Goal: Task Accomplishment & Management: Manage account settings

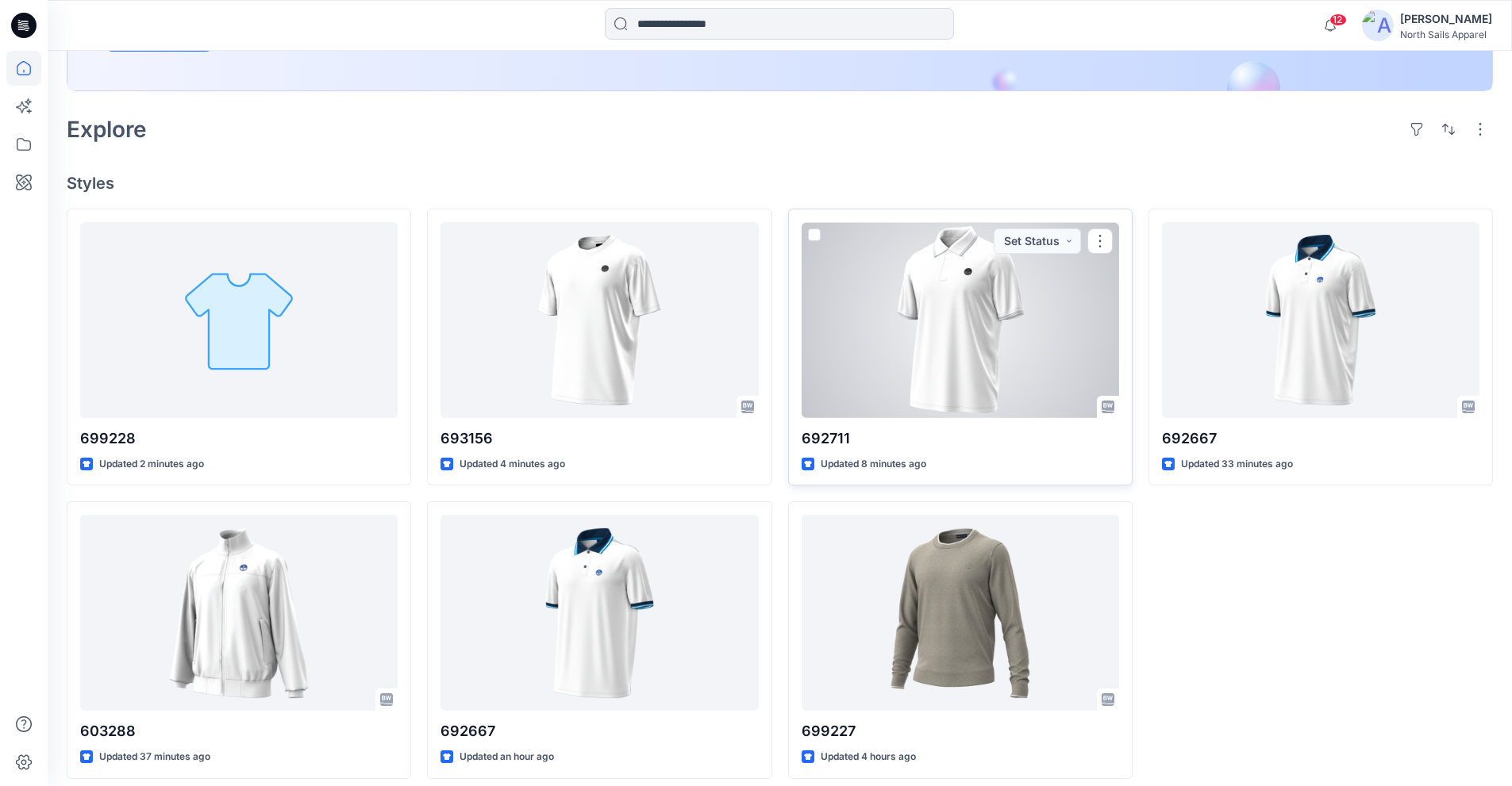
scroll to position [352, 0]
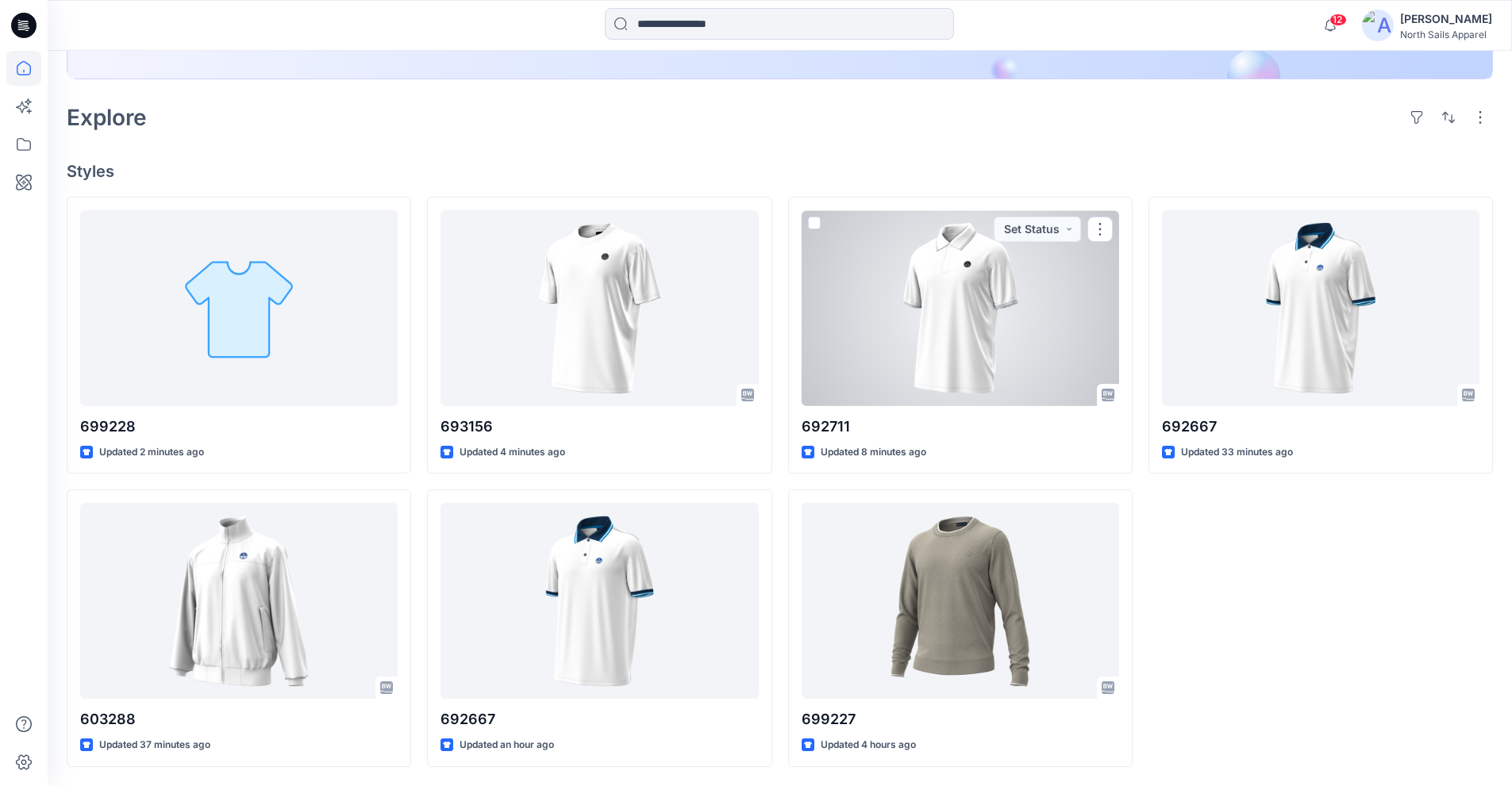
click at [945, 363] on div at bounding box center [960, 308] width 317 height 196
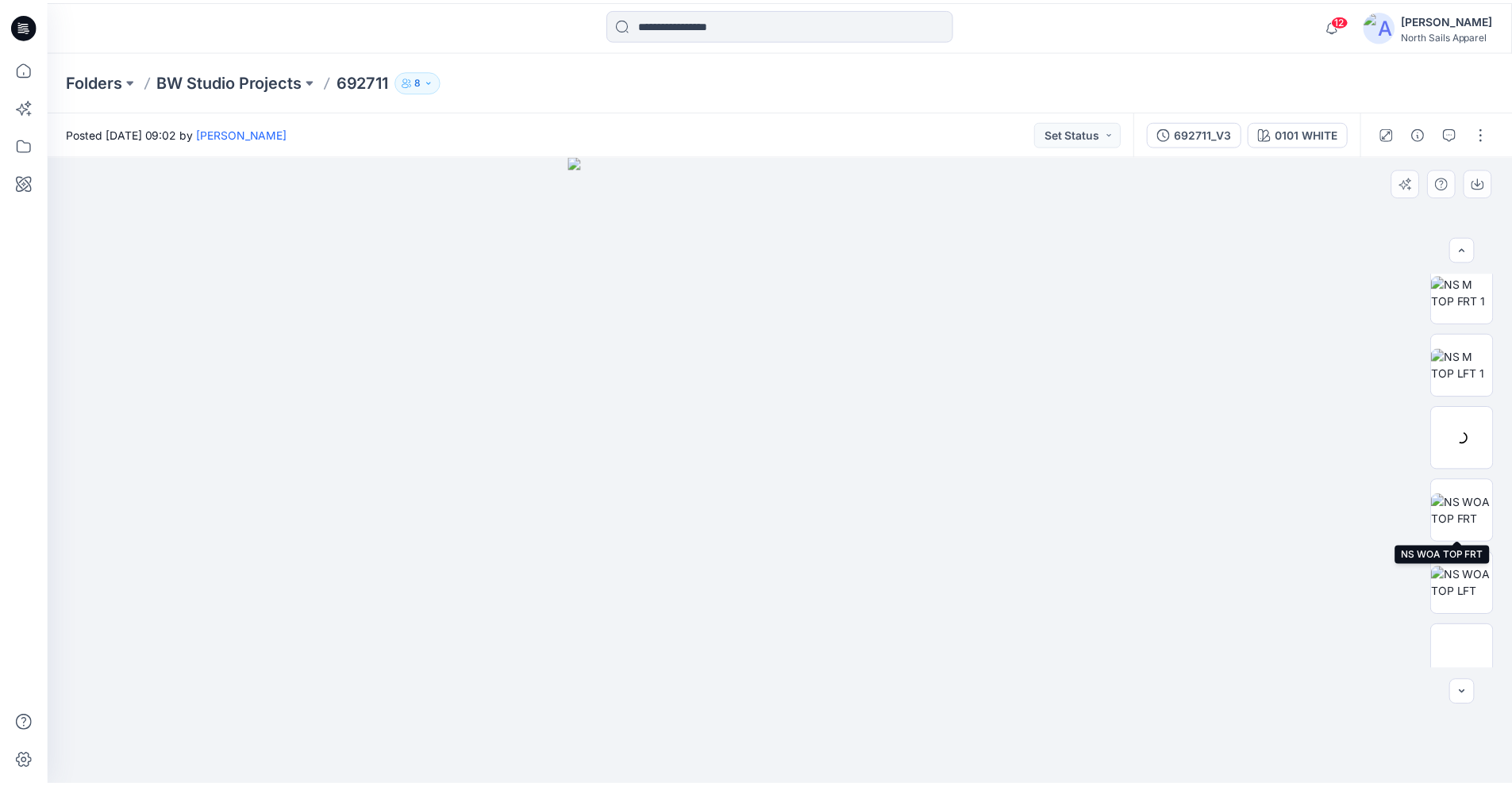
scroll to position [178, 0]
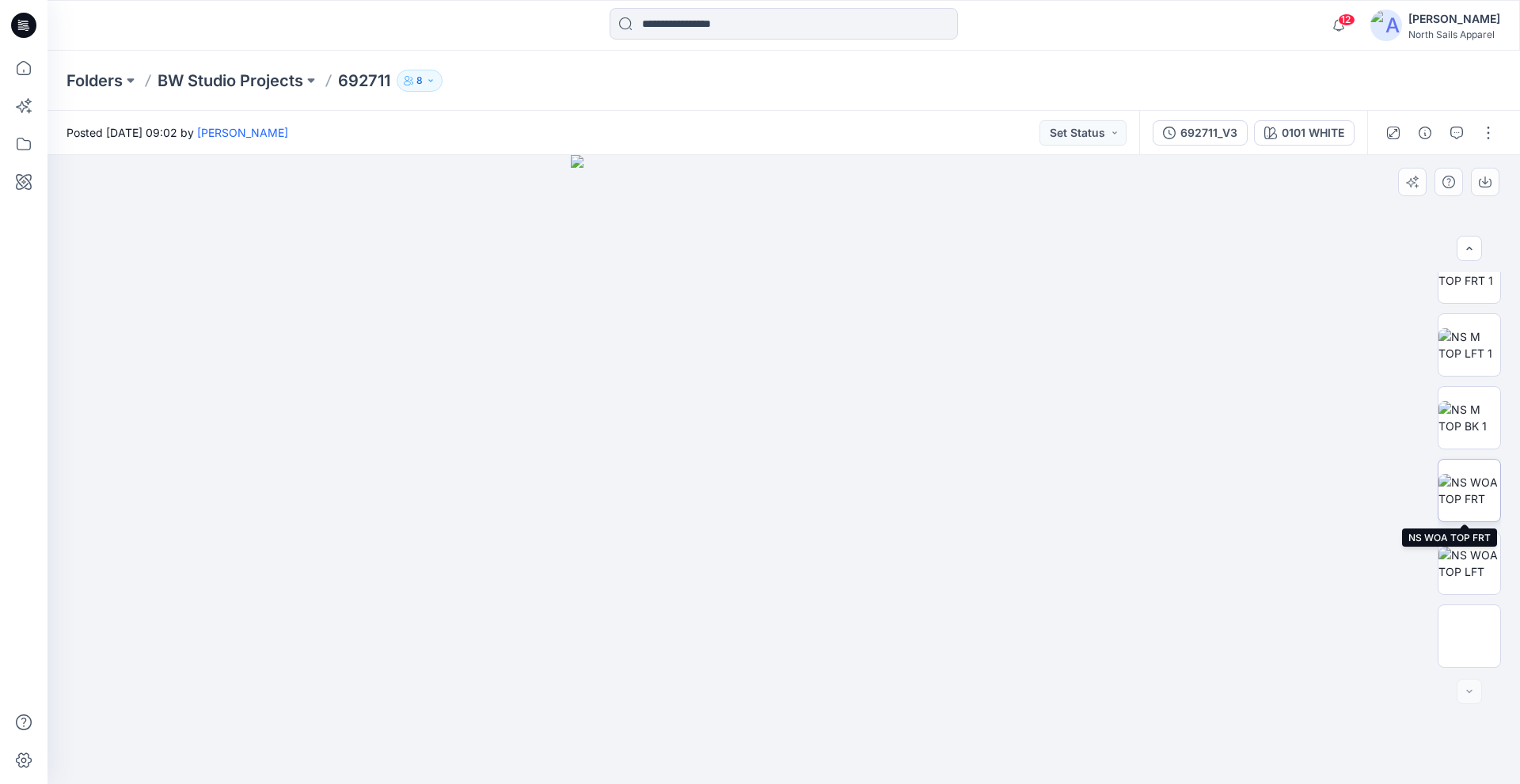
click at [1459, 493] on img at bounding box center [1469, 490] width 62 height 33
click at [1185, 691] on div at bounding box center [783, 470] width 1472 height 629
click at [1192, 663] on div at bounding box center [783, 470] width 1472 height 629
click at [1241, 552] on div at bounding box center [783, 470] width 1472 height 629
click at [1471, 432] on img at bounding box center [1469, 418] width 62 height 33
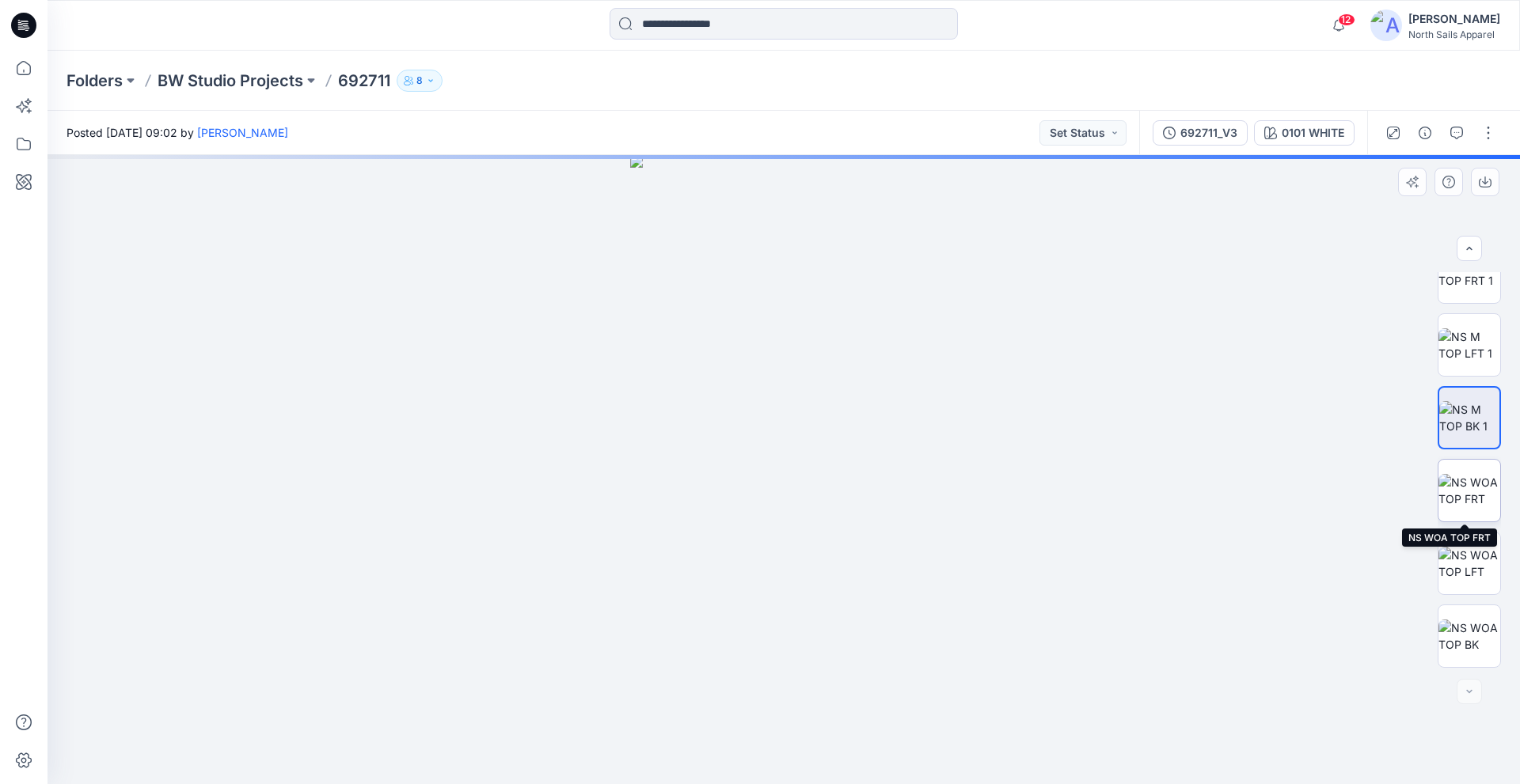
click at [1465, 495] on img at bounding box center [1469, 490] width 62 height 33
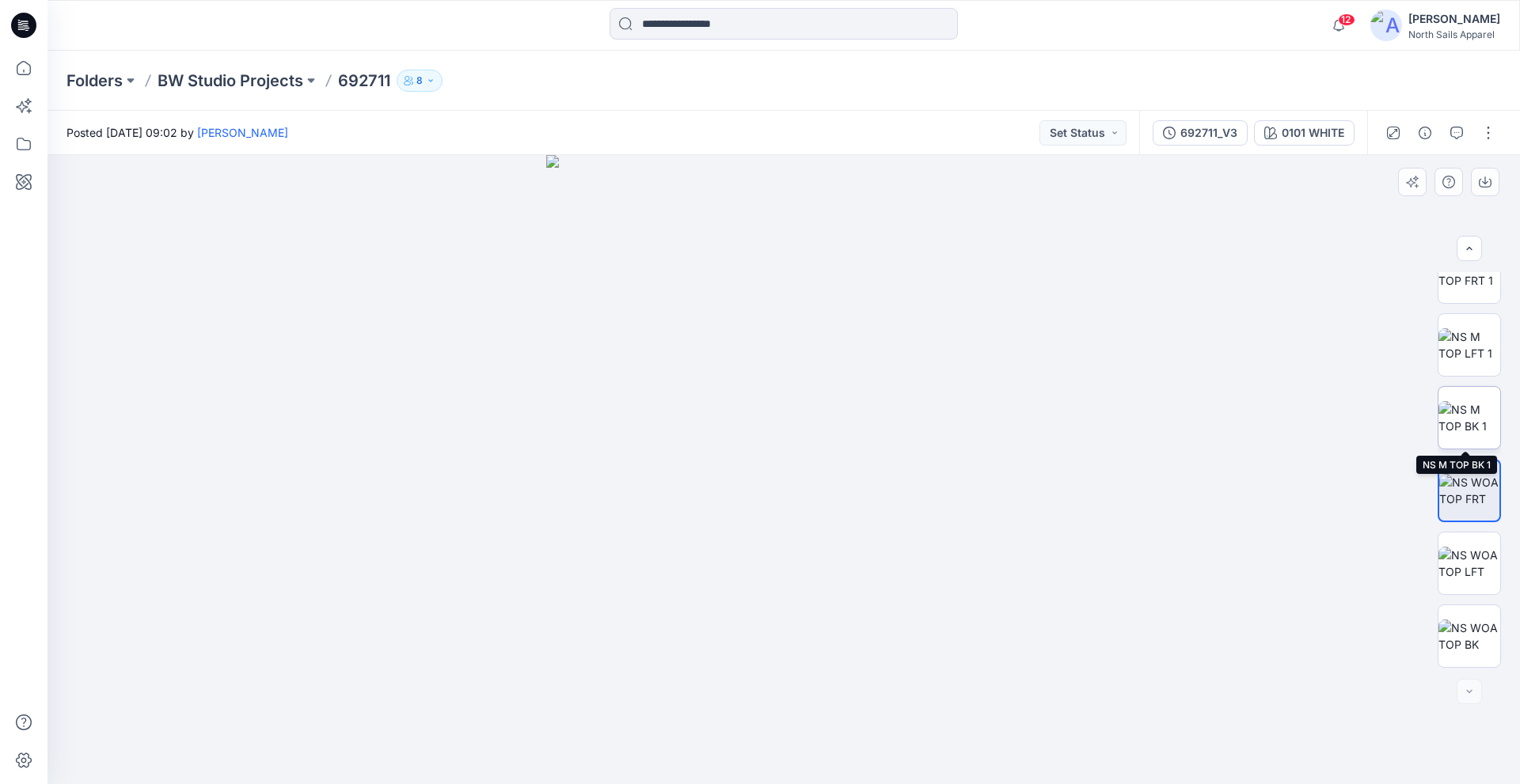
click at [1462, 418] on img at bounding box center [1469, 418] width 62 height 33
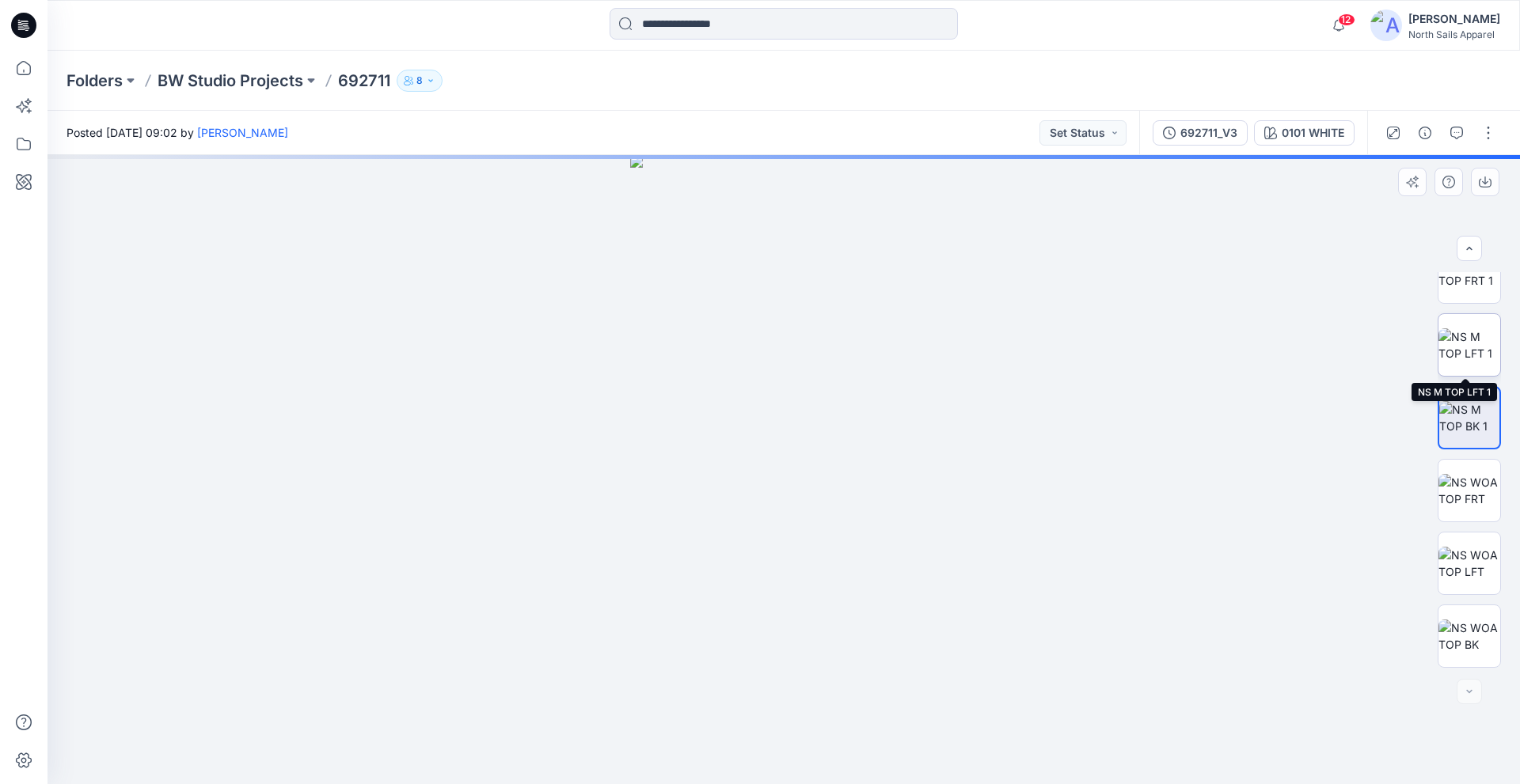
click at [1462, 328] on img at bounding box center [1469, 345] width 62 height 33
click at [1471, 362] on img at bounding box center [1469, 345] width 60 height 33
click at [1484, 418] on img at bounding box center [1469, 418] width 62 height 33
drag, startPoint x: 1022, startPoint y: 341, endPoint x: 1082, endPoint y: 369, distance: 66.2
click at [882, 506] on img at bounding box center [783, 215] width 976 height 1139
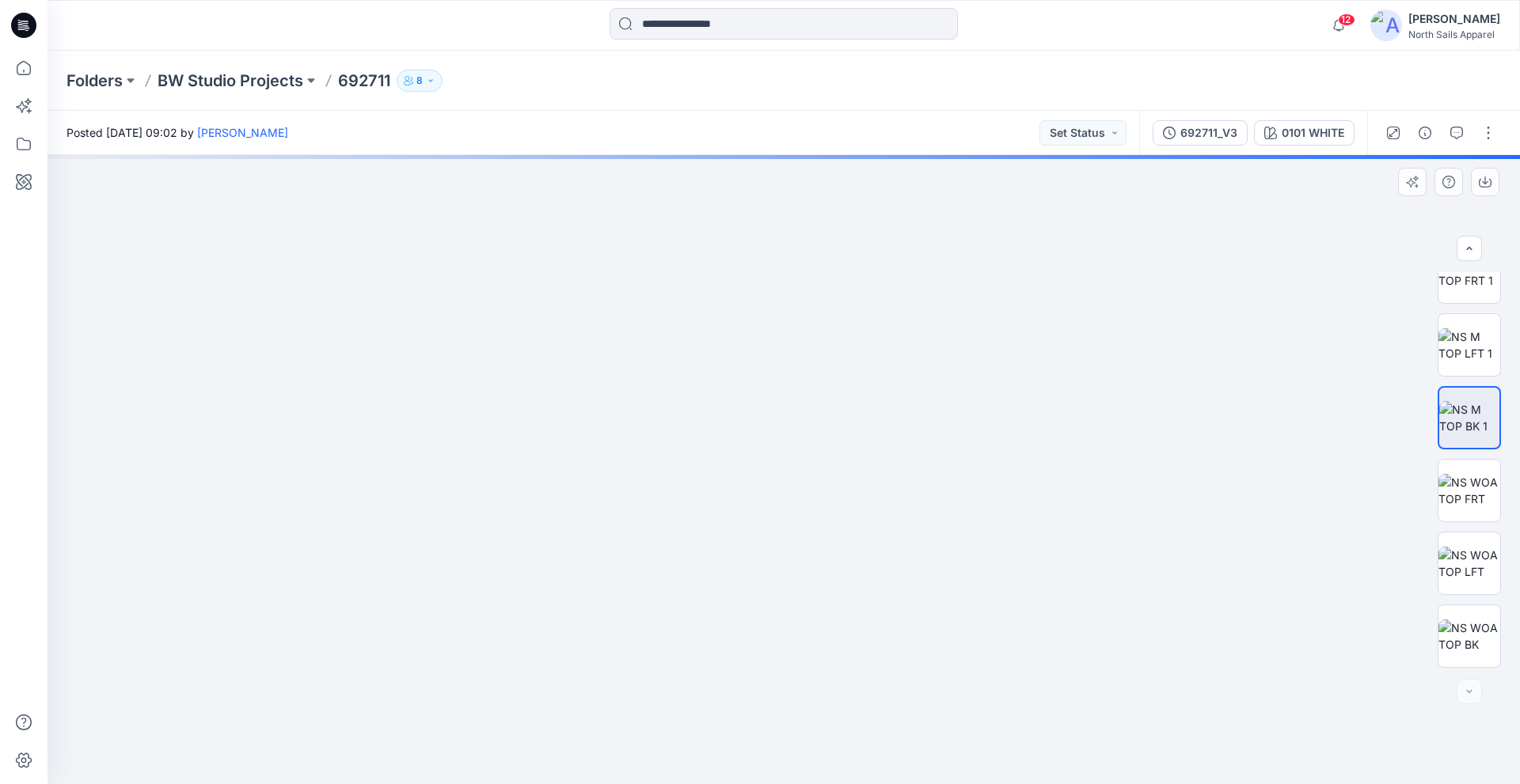
drag, startPoint x: 1109, startPoint y: 340, endPoint x: 1060, endPoint y: 446, distance: 116.8
click at [1058, 474] on img at bounding box center [783, 267] width 976 height 1034
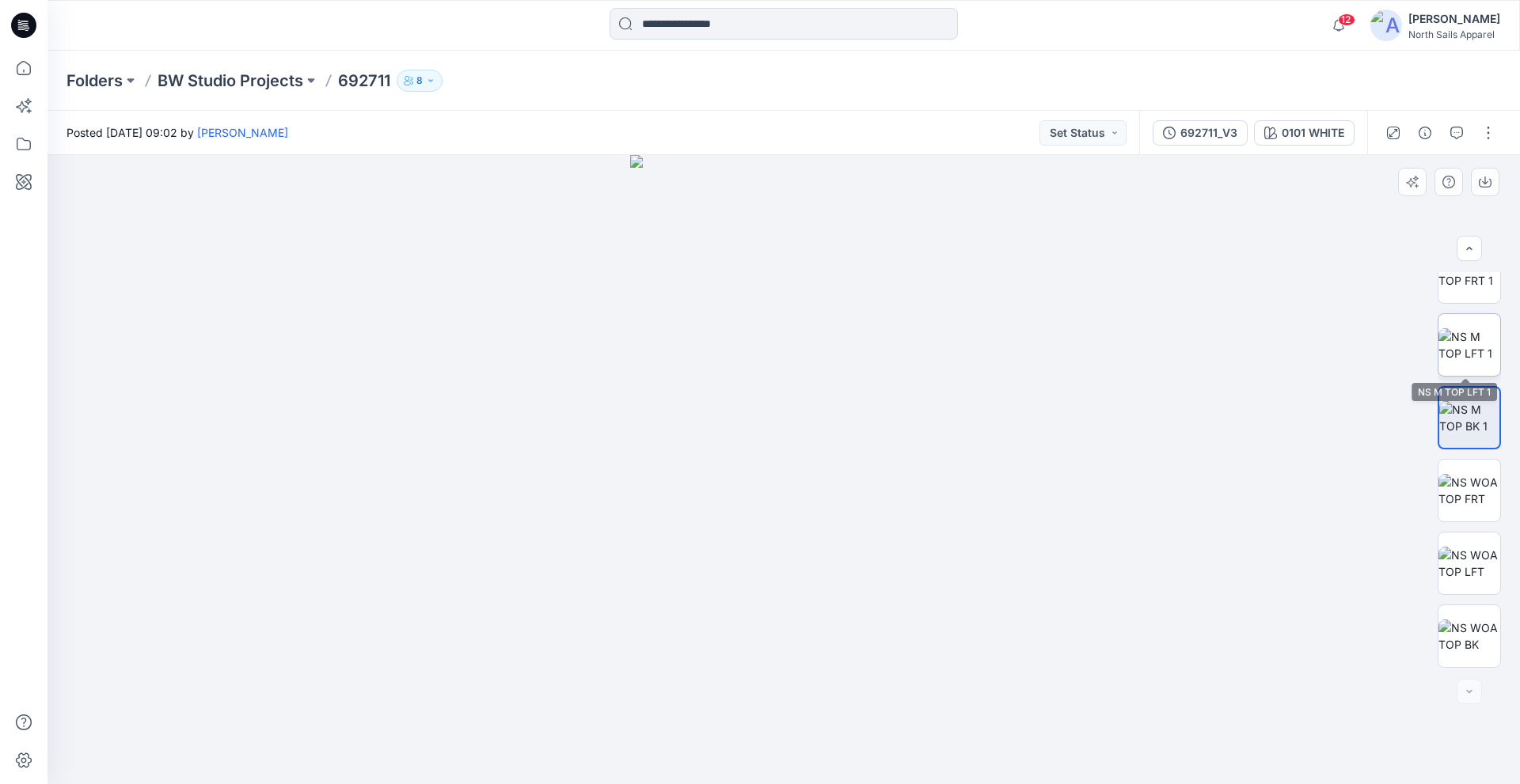
click at [1482, 333] on img at bounding box center [1469, 345] width 62 height 33
click at [251, 80] on p "BW Studio Projects" at bounding box center [231, 81] width 146 height 23
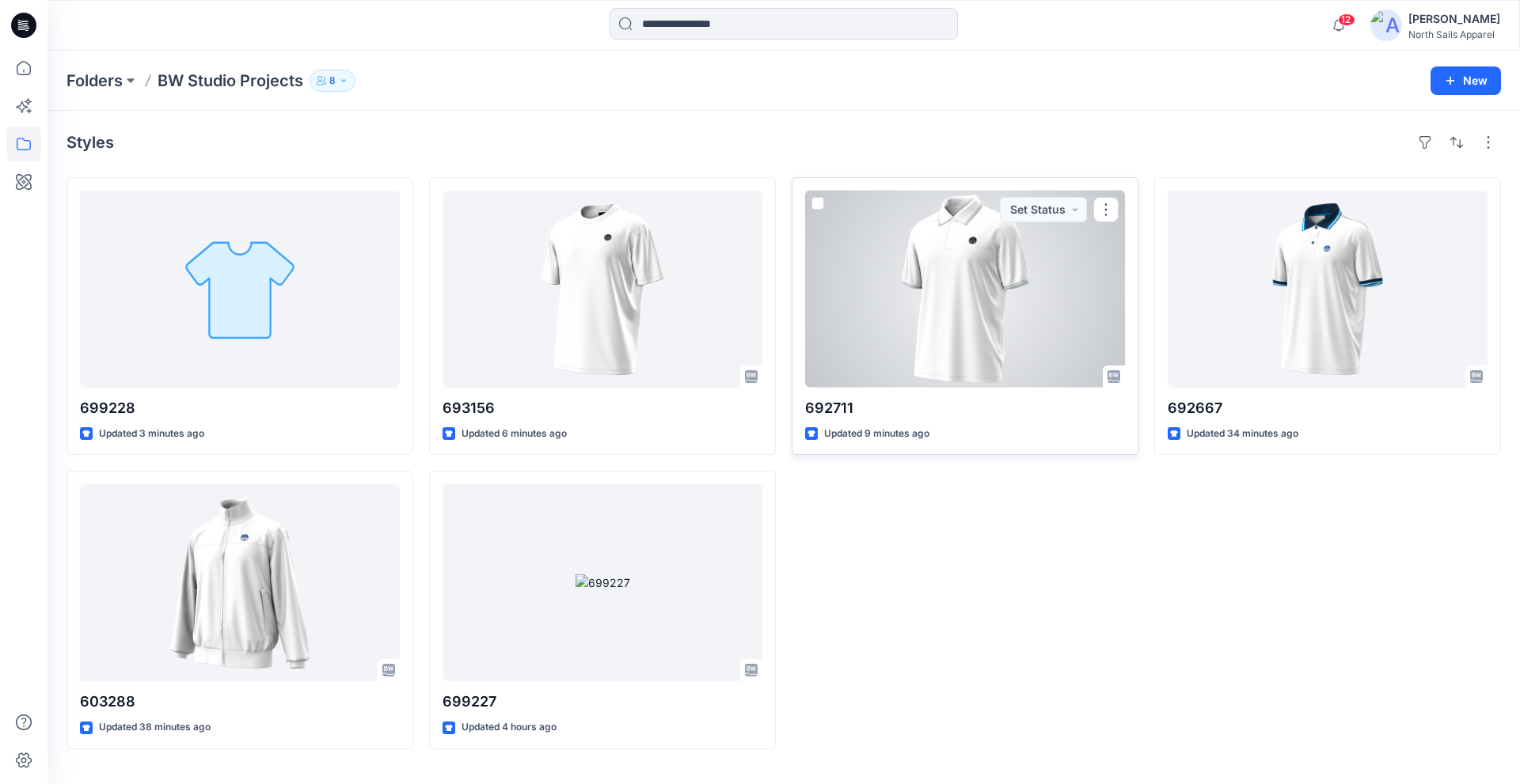
click at [994, 294] on div at bounding box center [965, 288] width 320 height 197
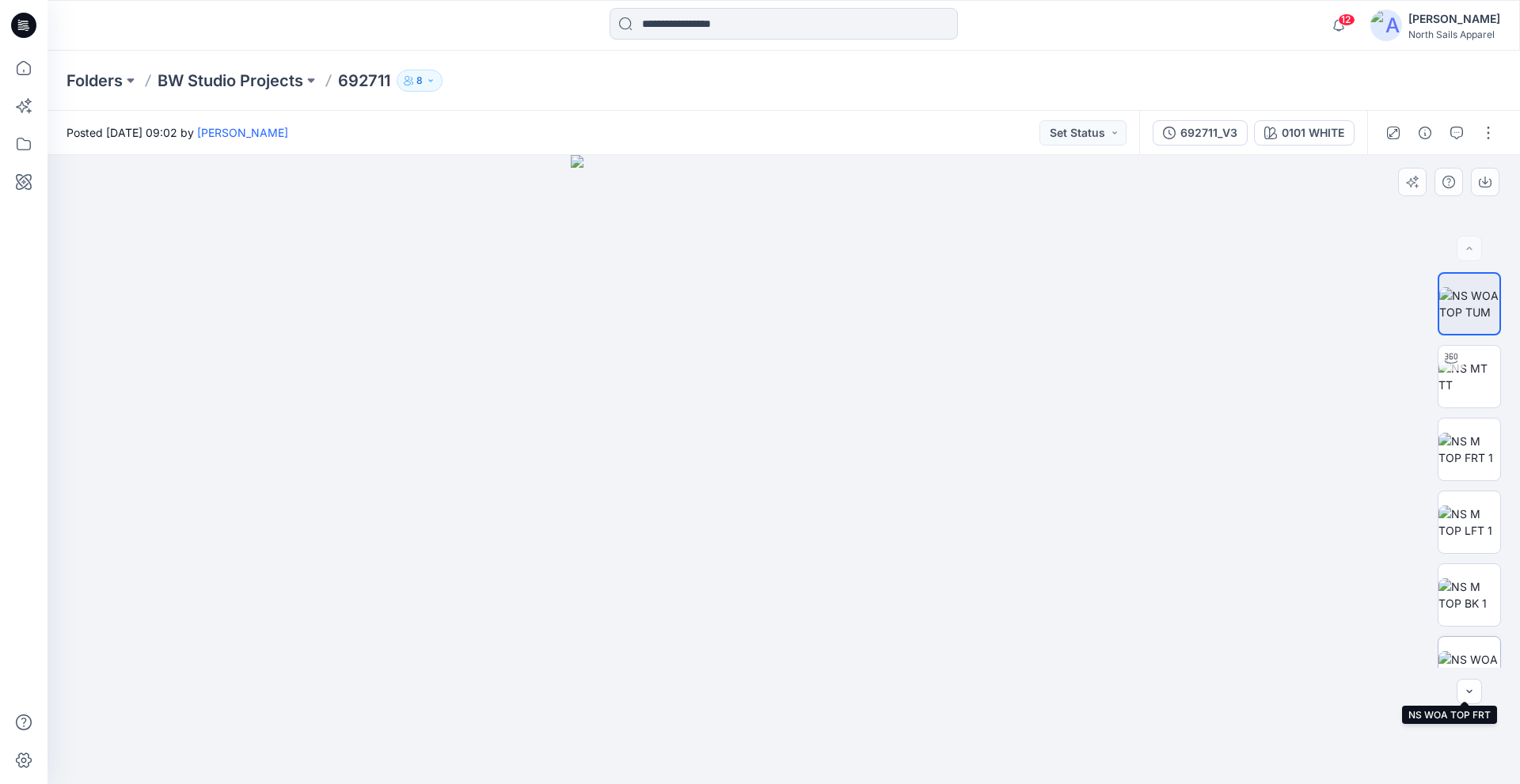
click at [1460, 655] on img at bounding box center [1469, 668] width 62 height 33
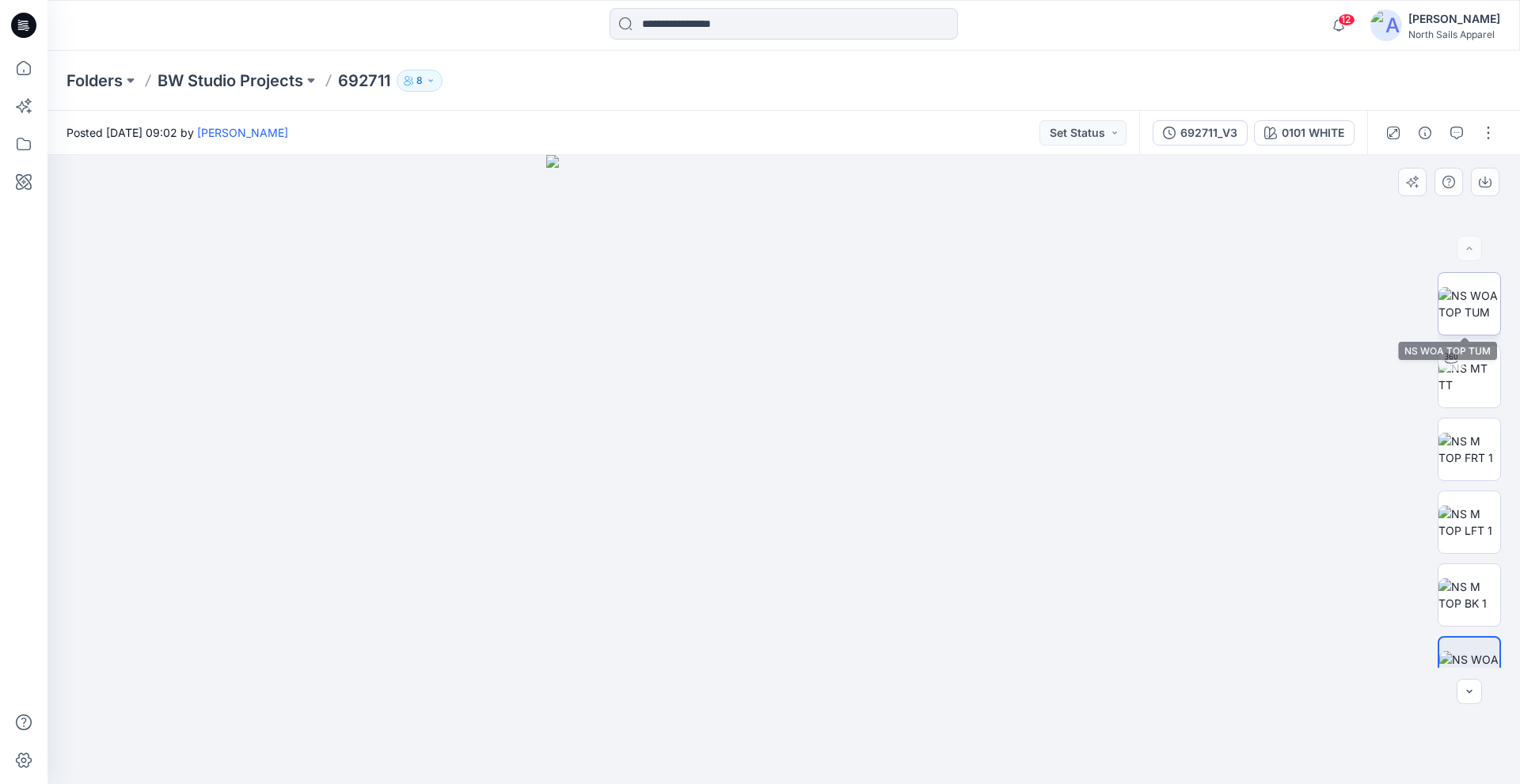
click at [1453, 302] on img at bounding box center [1469, 304] width 62 height 33
click at [23, 27] on icon at bounding box center [23, 25] width 25 height 50
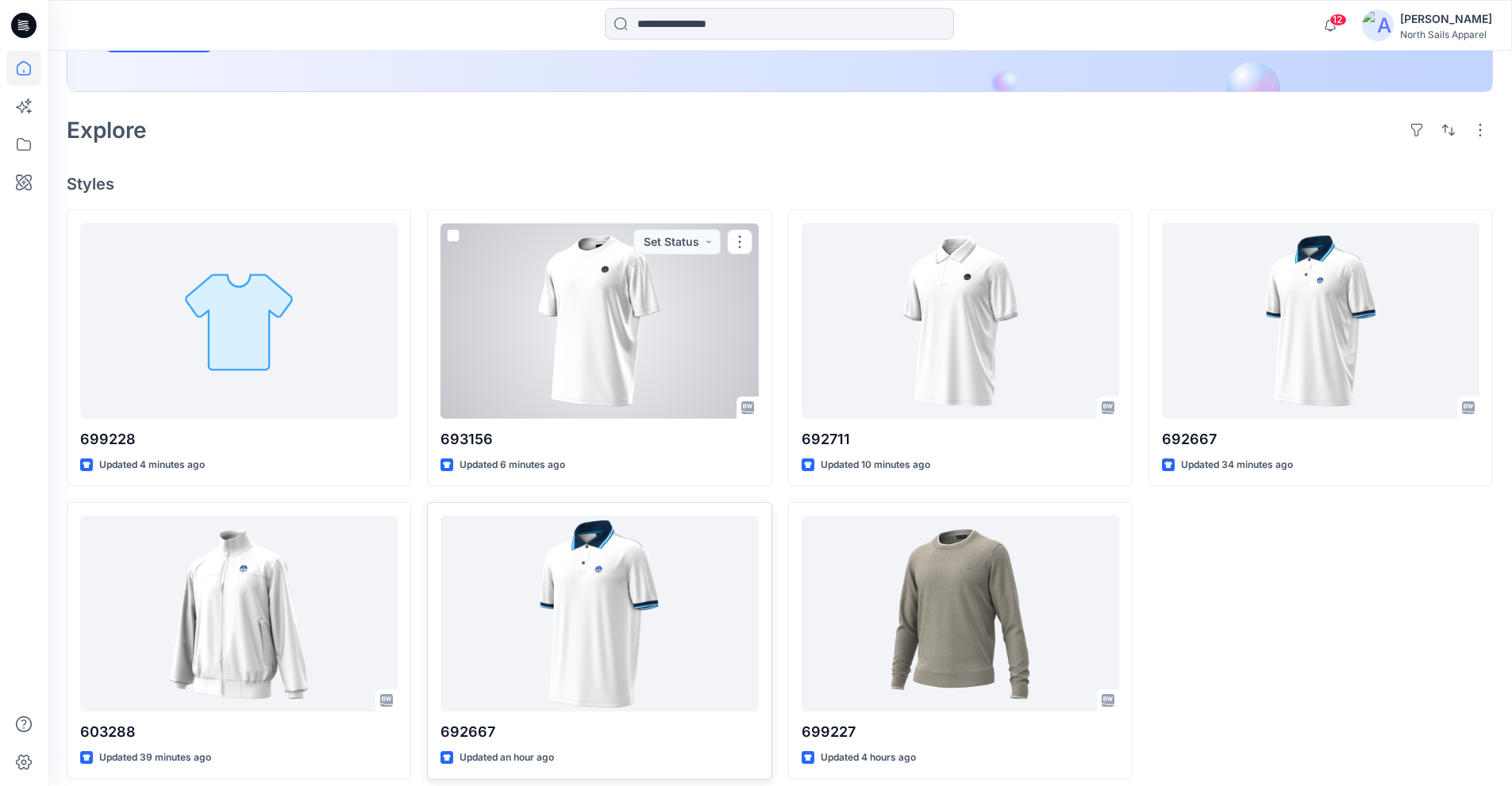
scroll to position [352, 0]
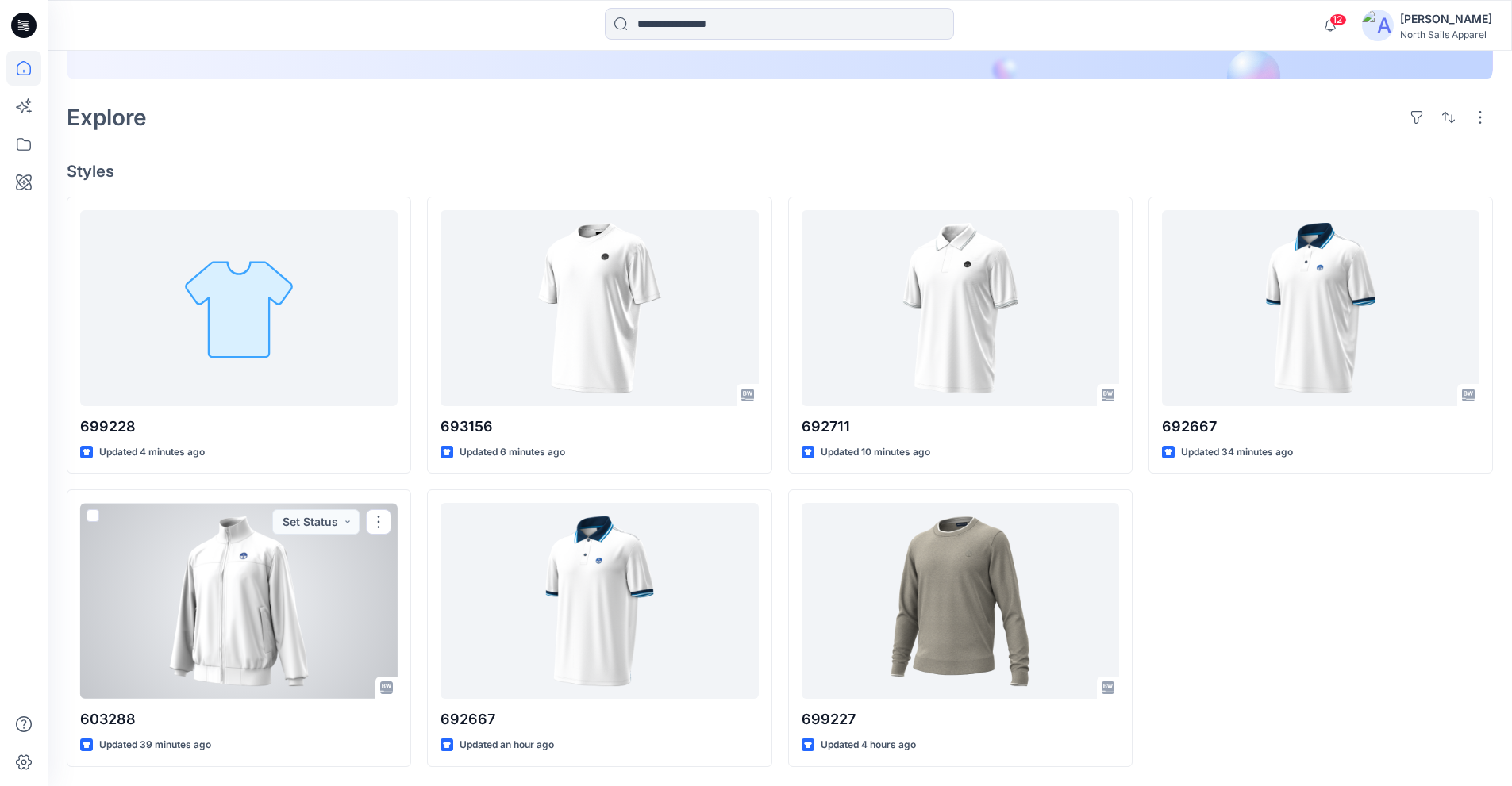
drag, startPoint x: 231, startPoint y: 611, endPoint x: 242, endPoint y: 607, distance: 11.7
click at [232, 611] on div at bounding box center [238, 601] width 317 height 196
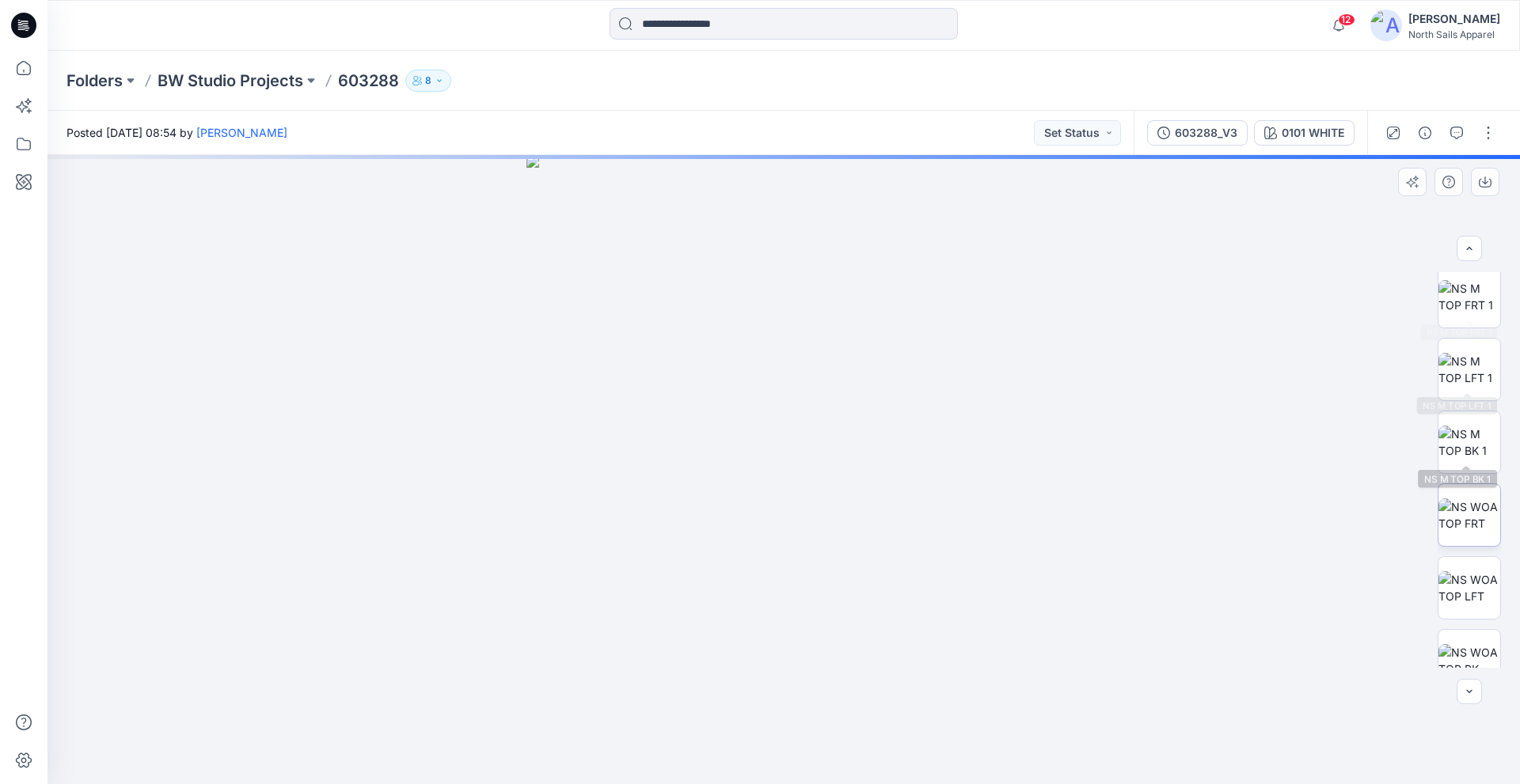
scroll to position [178, 0]
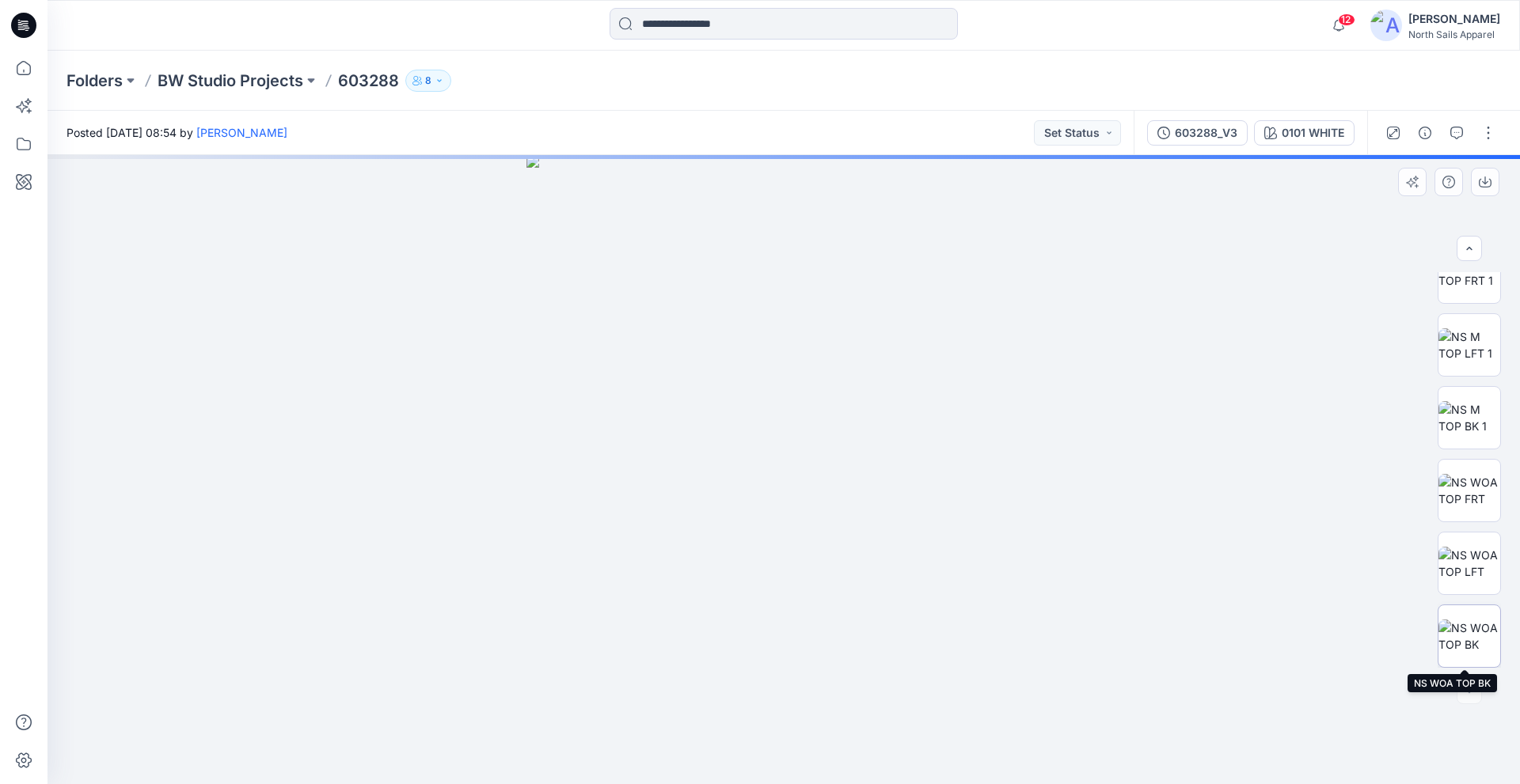
click at [1472, 631] on img at bounding box center [1469, 636] width 62 height 33
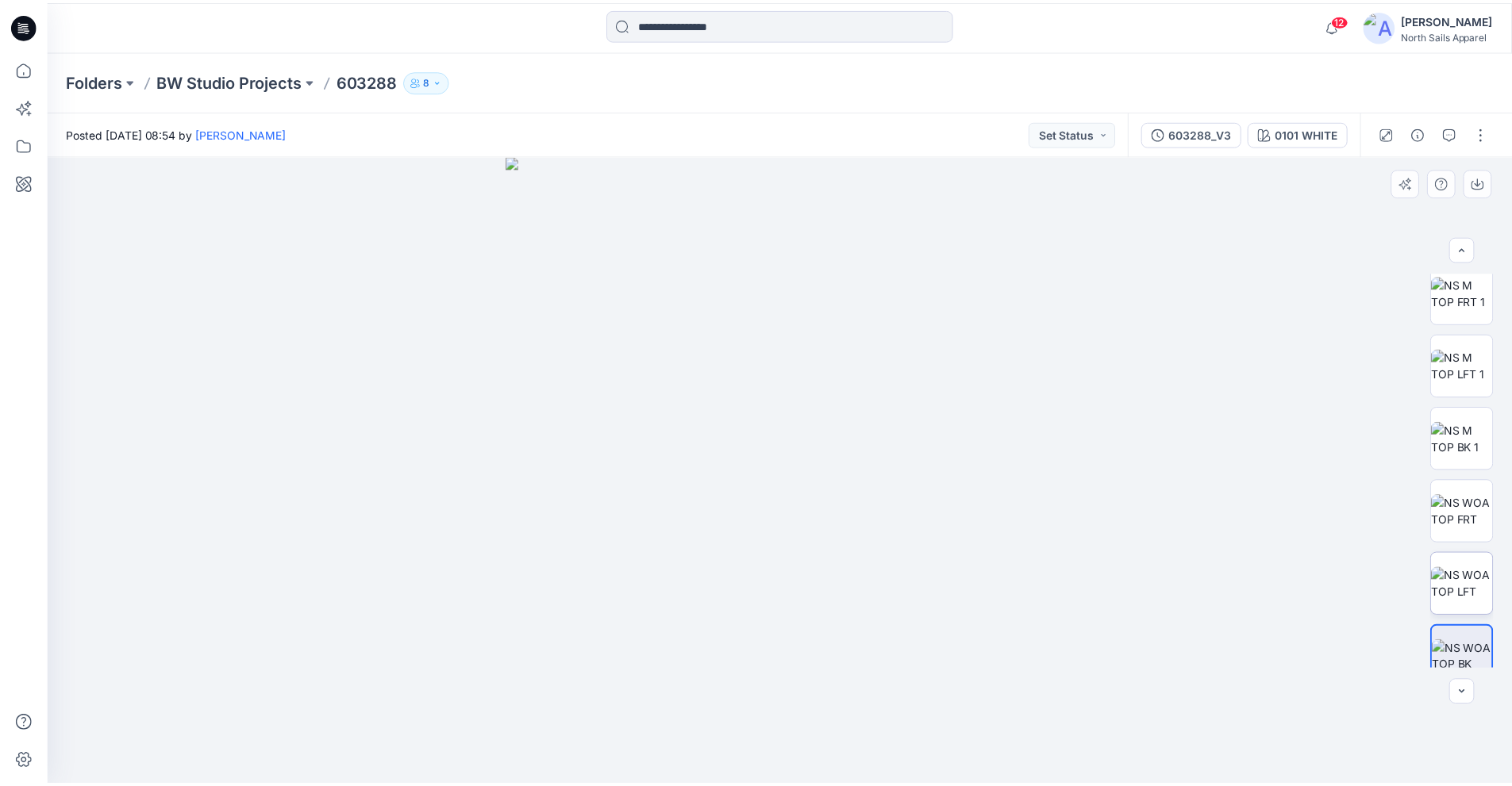
scroll to position [159, 0]
click at [1465, 508] on img at bounding box center [1473, 511] width 62 height 33
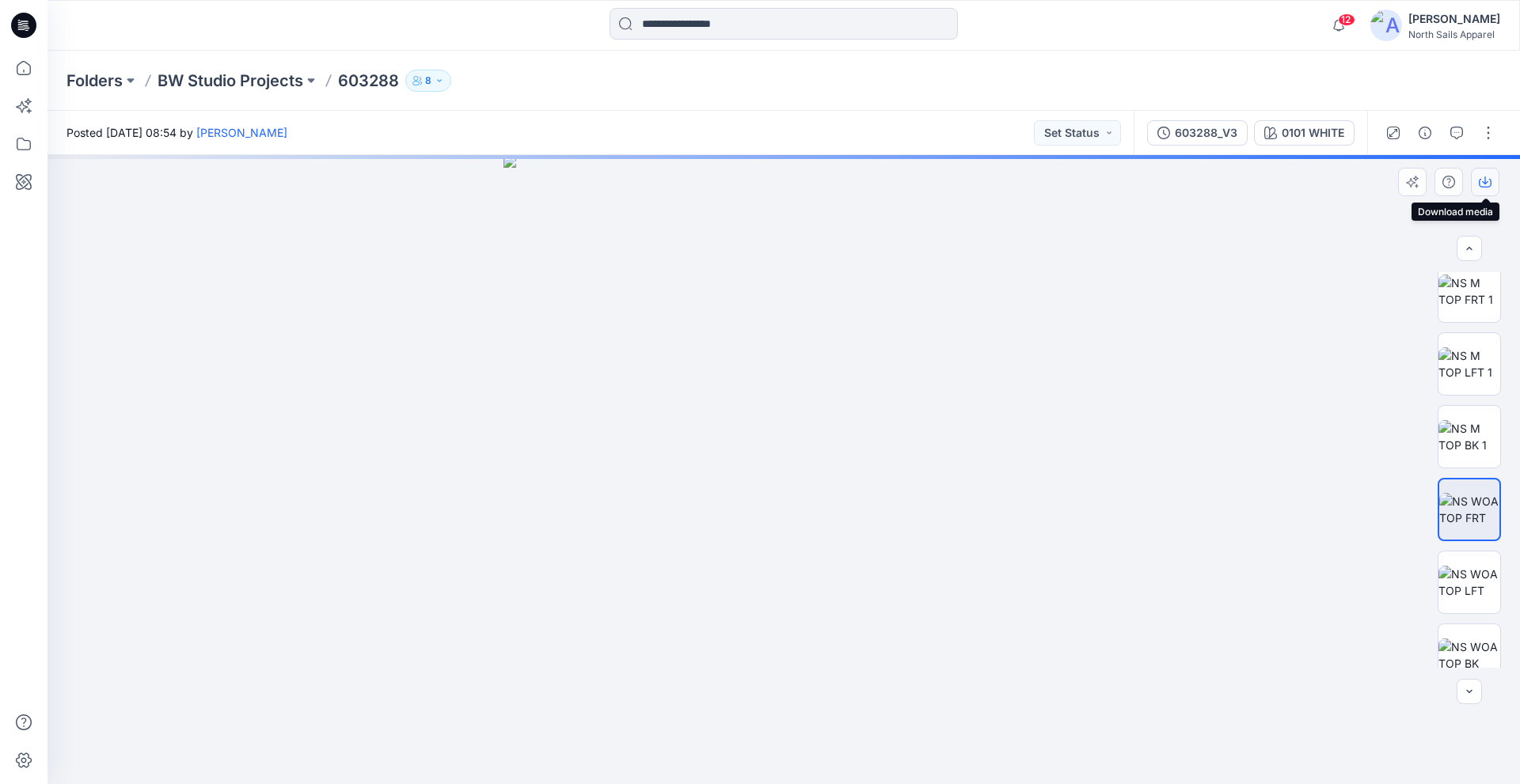
click at [1490, 181] on icon "button" at bounding box center [1485, 182] width 13 height 13
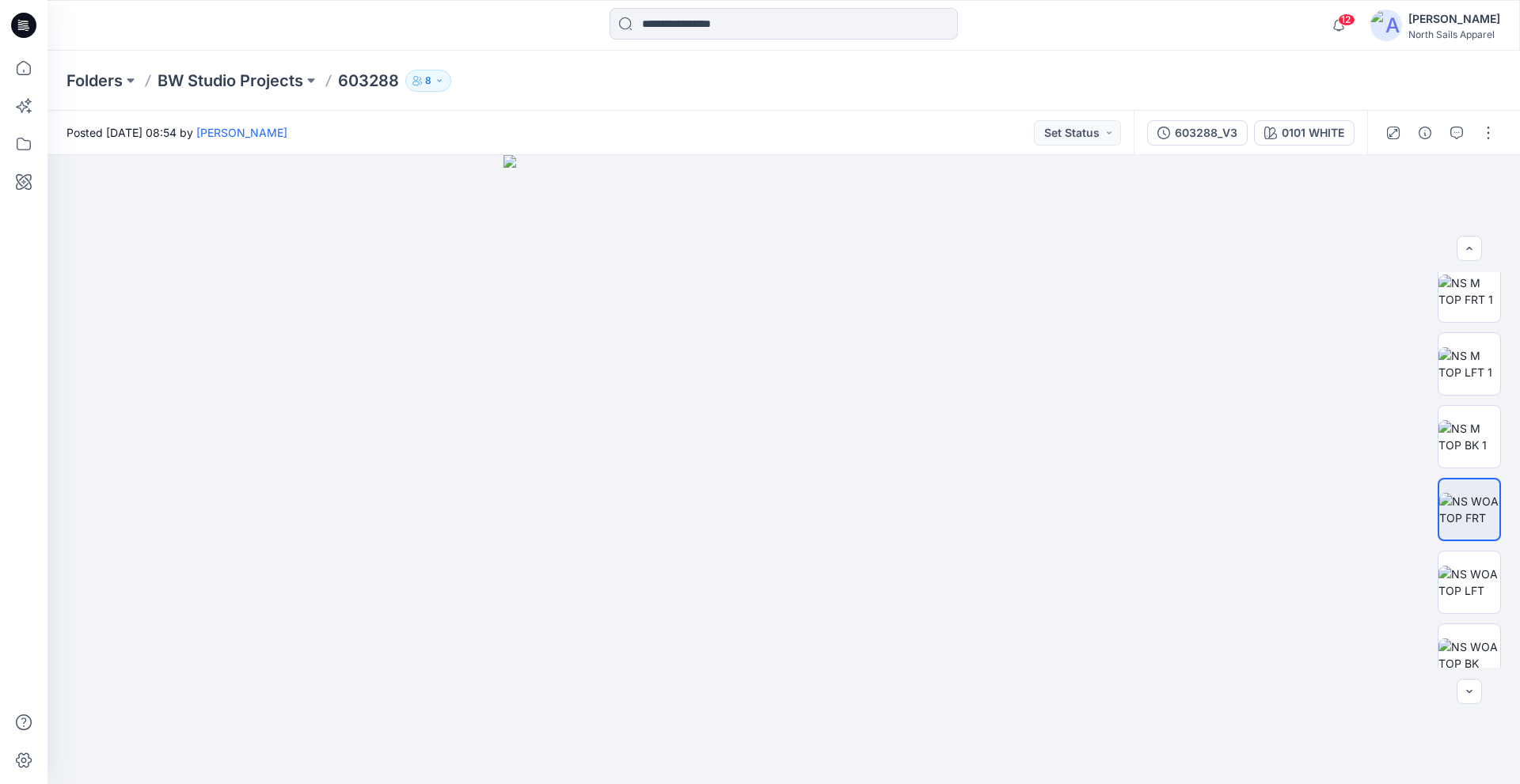
click at [36, 21] on div at bounding box center [23, 25] width 50 height 50
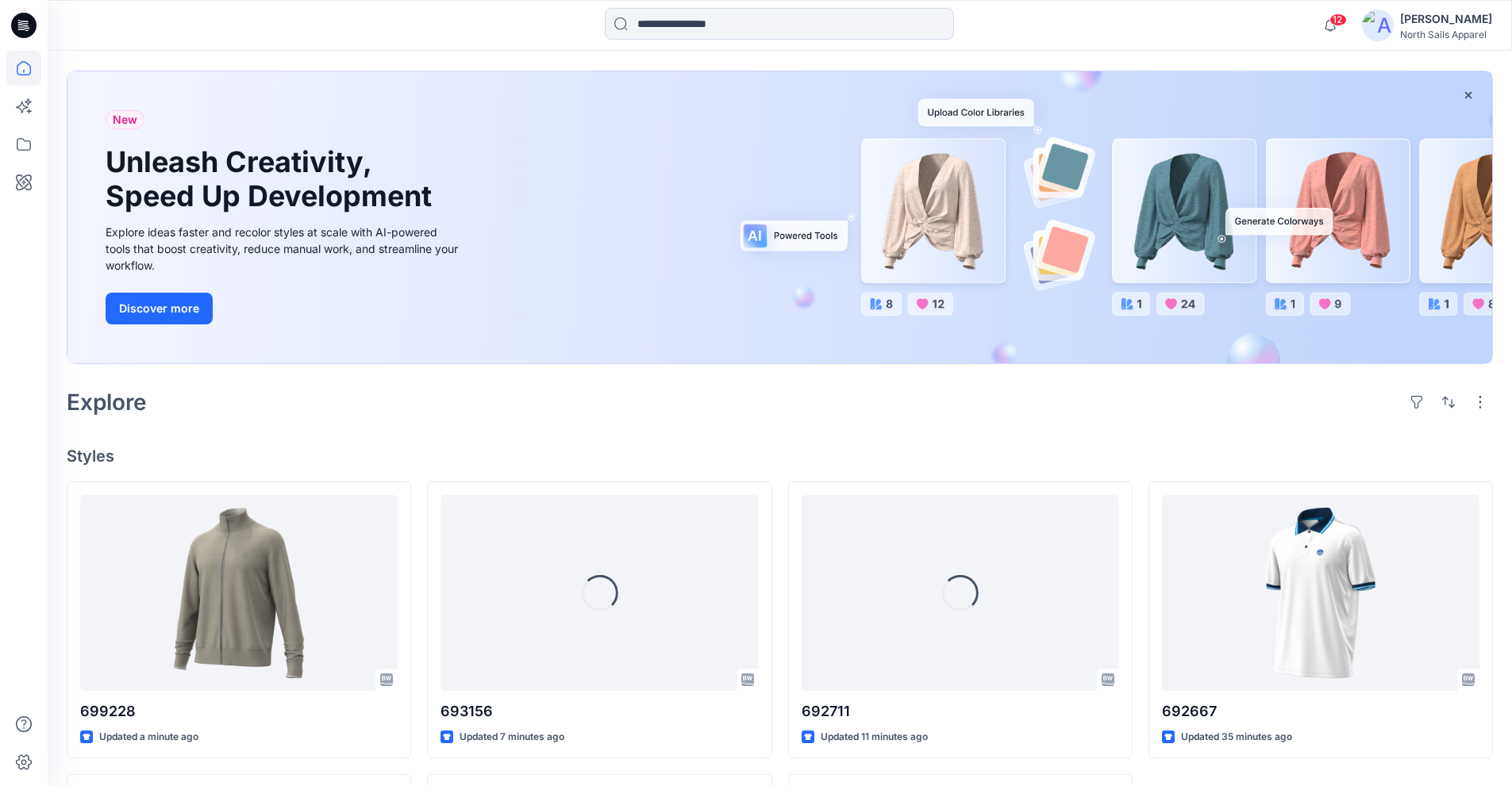
scroll to position [238, 0]
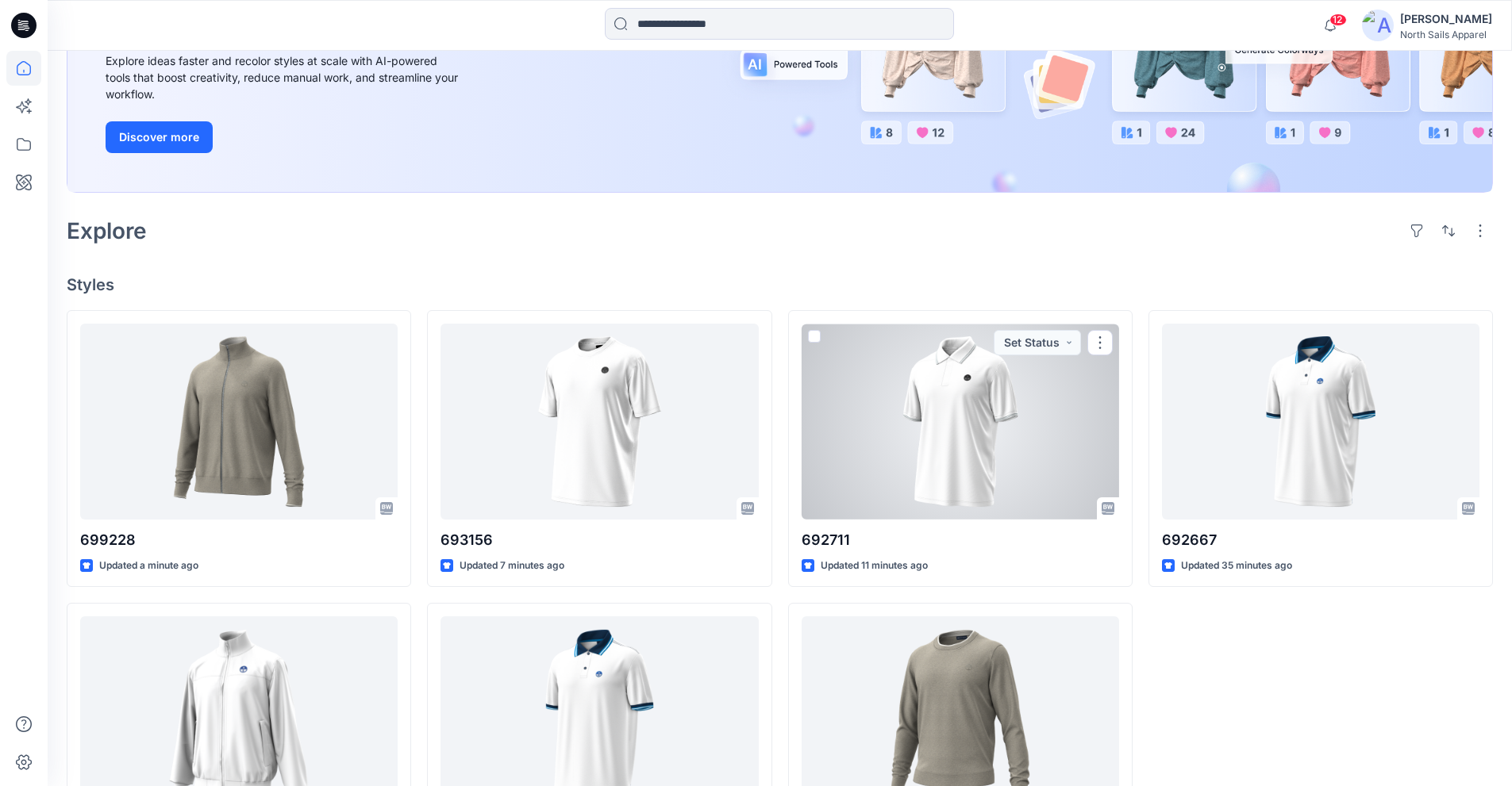
click at [977, 391] on div at bounding box center [960, 422] width 317 height 196
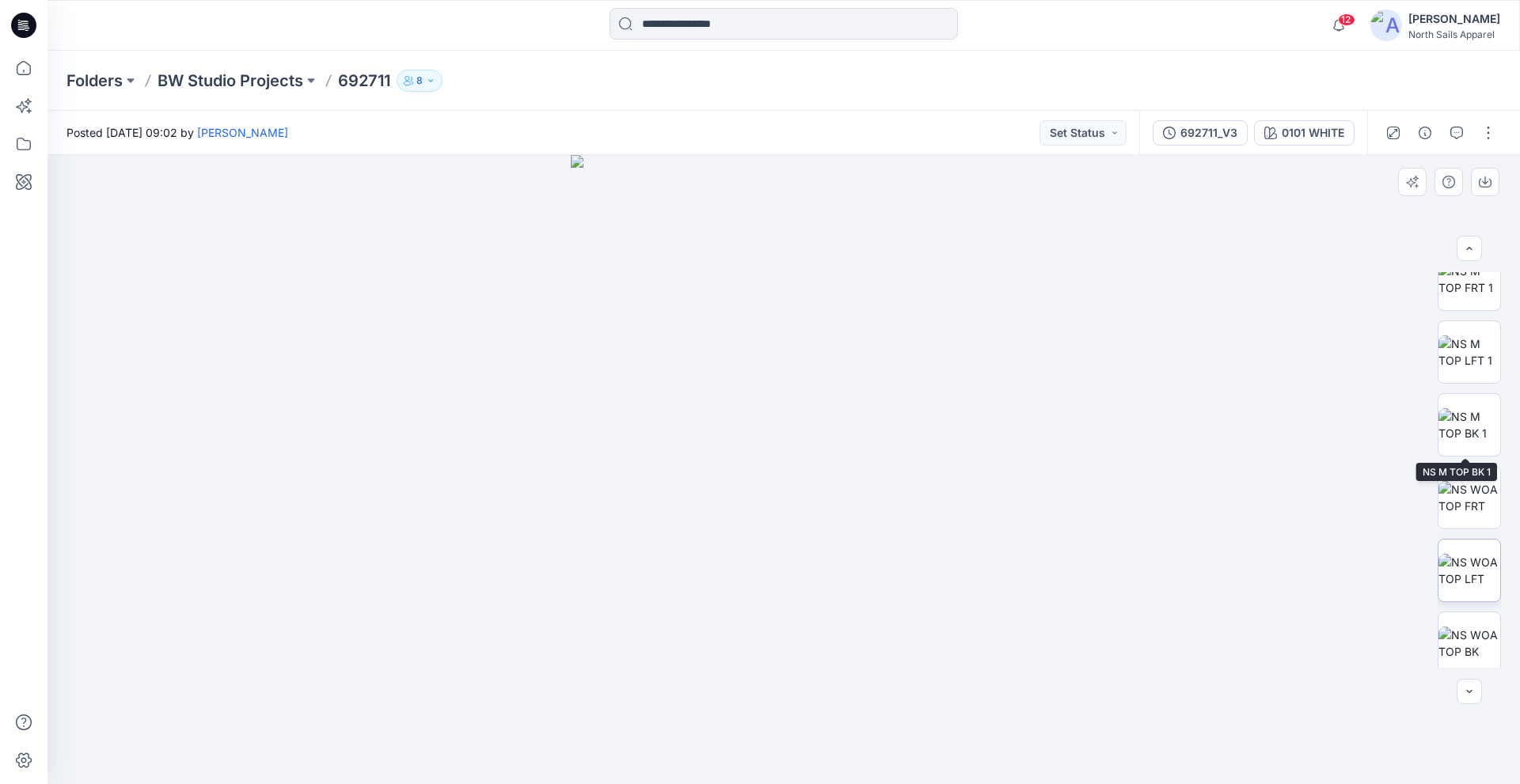
scroll to position [178, 0]
click at [1196, 136] on div "692711_V3" at bounding box center [1209, 133] width 57 height 17
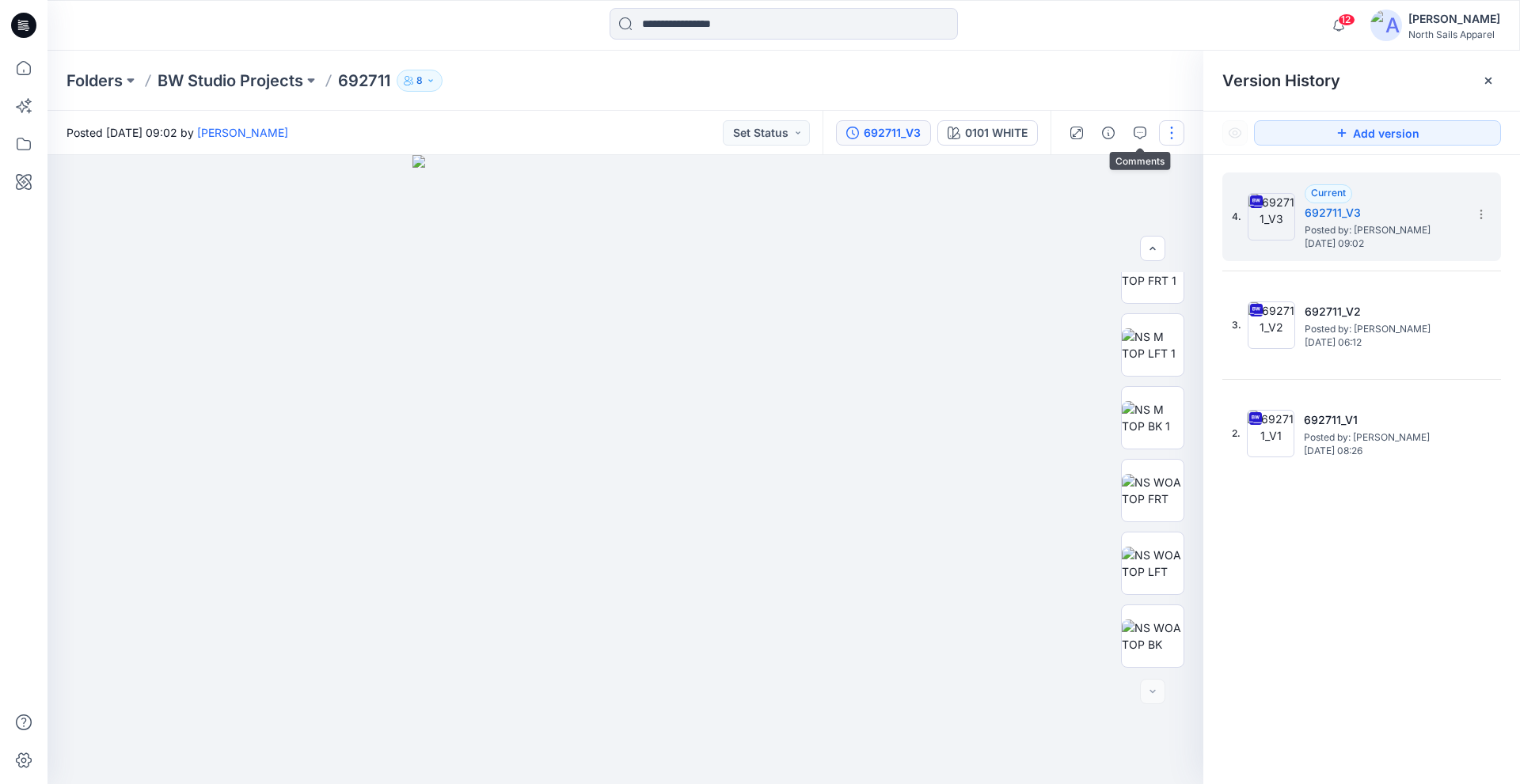
click at [1166, 134] on button "button" at bounding box center [1172, 133] width 25 height 25
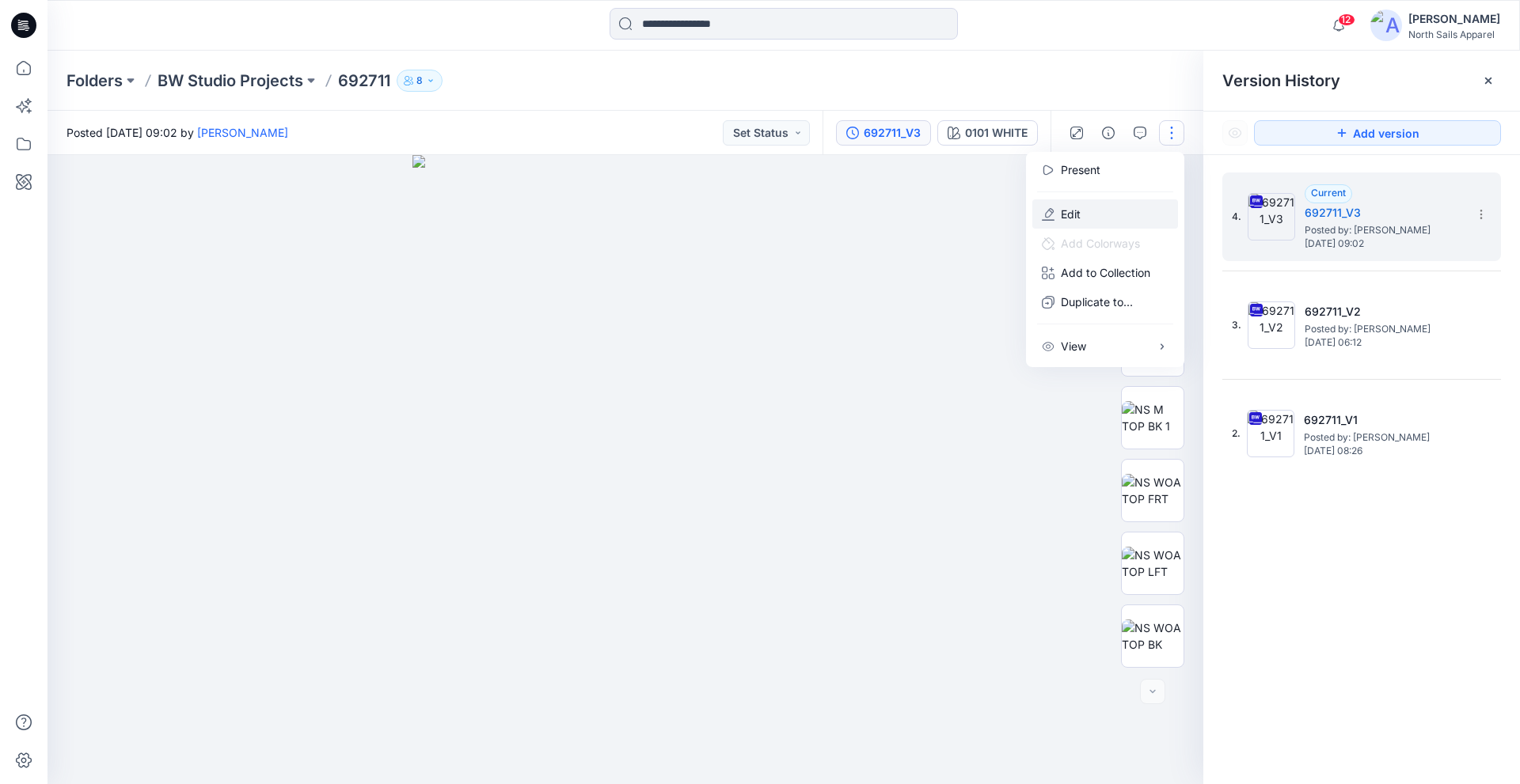
click at [1097, 211] on button "Edit" at bounding box center [1105, 214] width 146 height 29
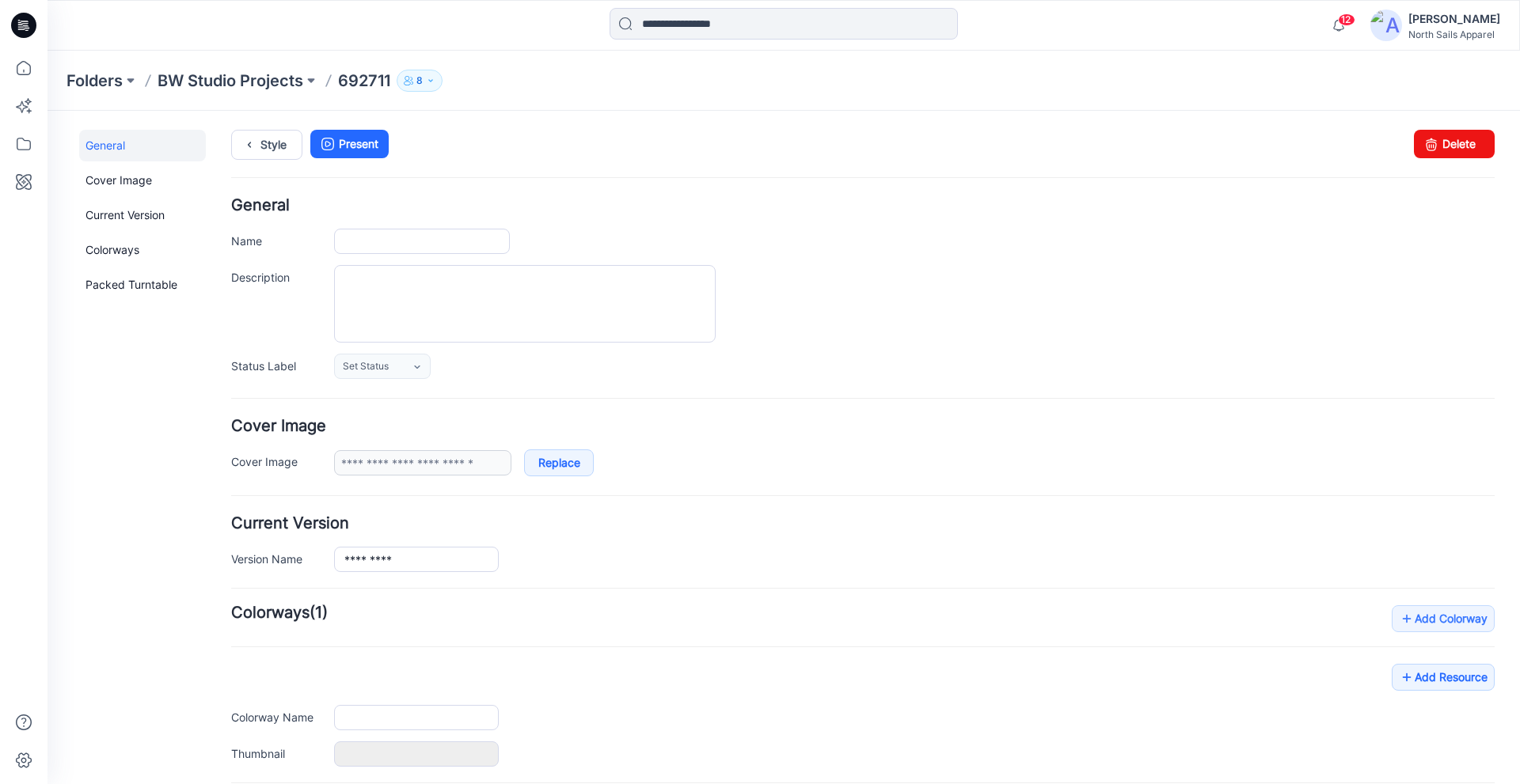
type input "******"
type input "**********"
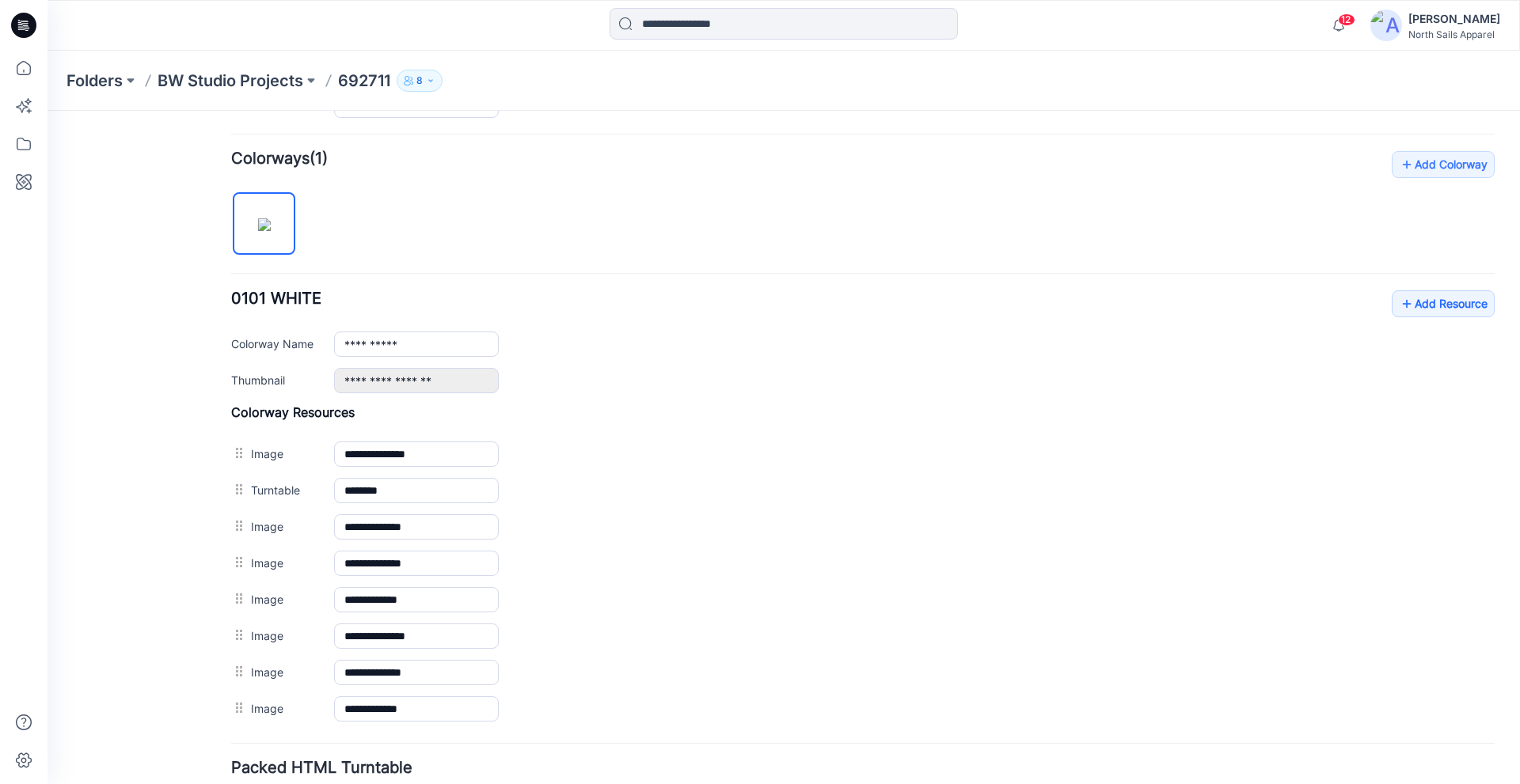
scroll to position [554, 0]
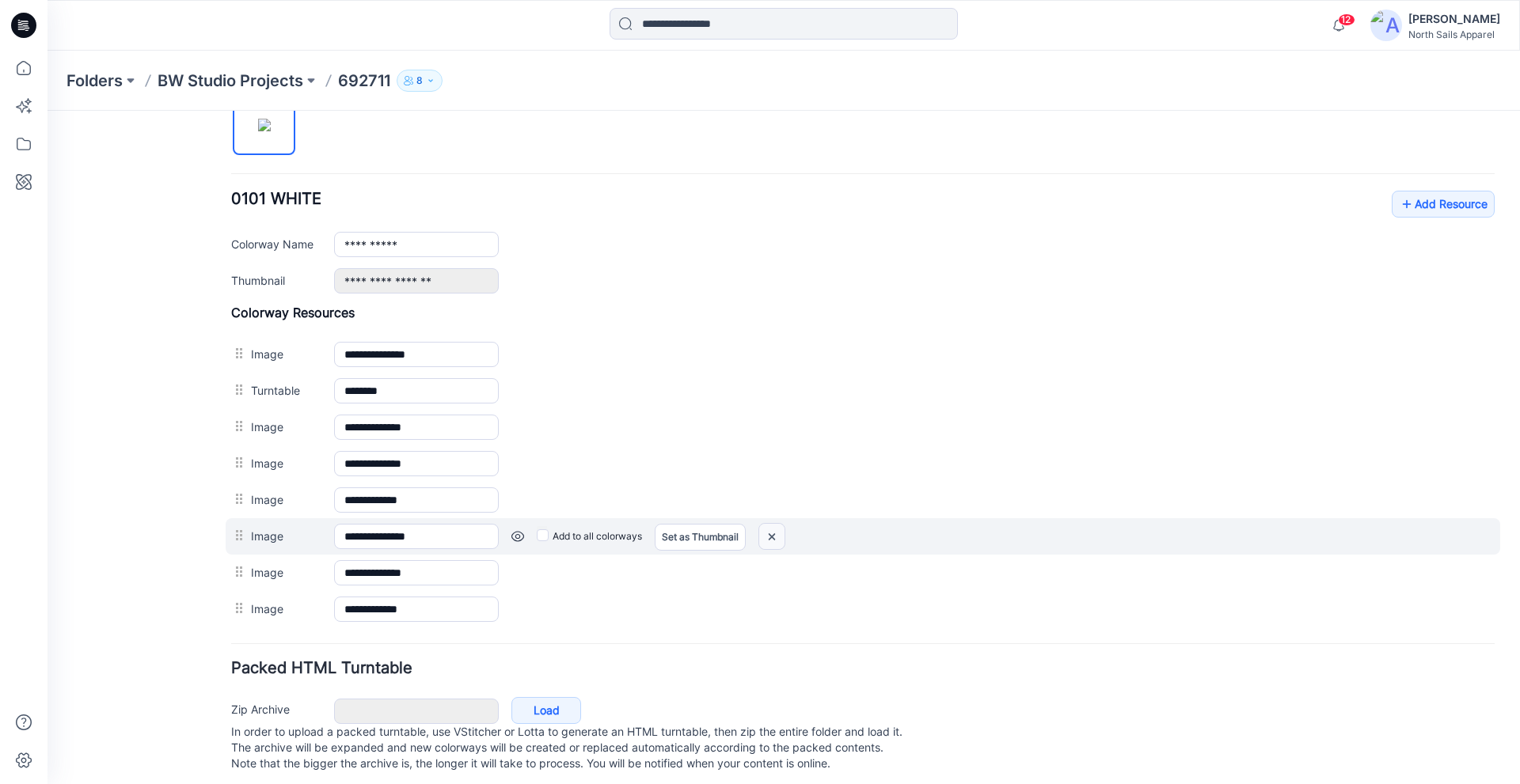
click at [771, 540] on img at bounding box center [771, 537] width 25 height 26
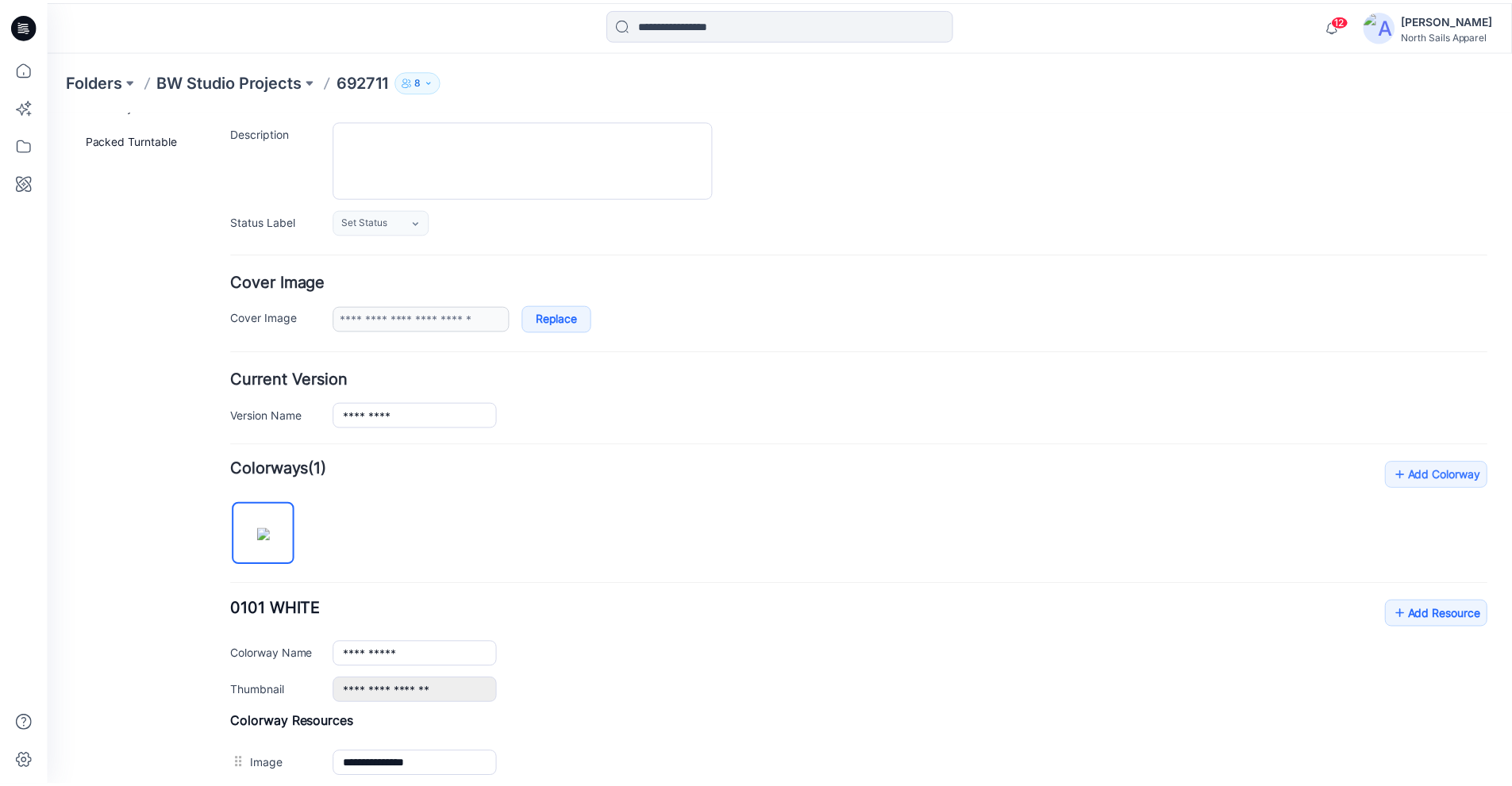
scroll to position [68, 0]
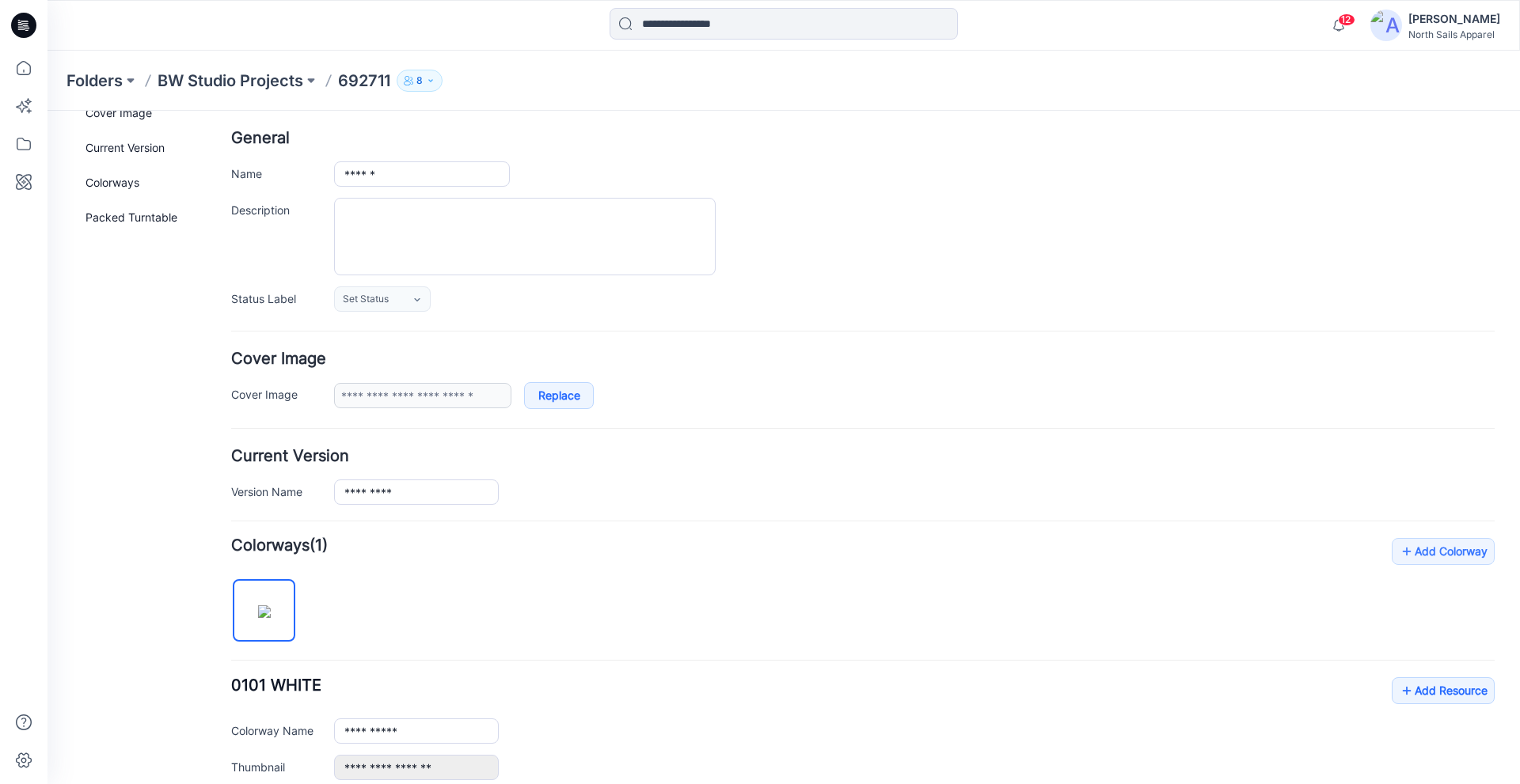
click at [26, 23] on icon at bounding box center [25, 23] width 7 height 1
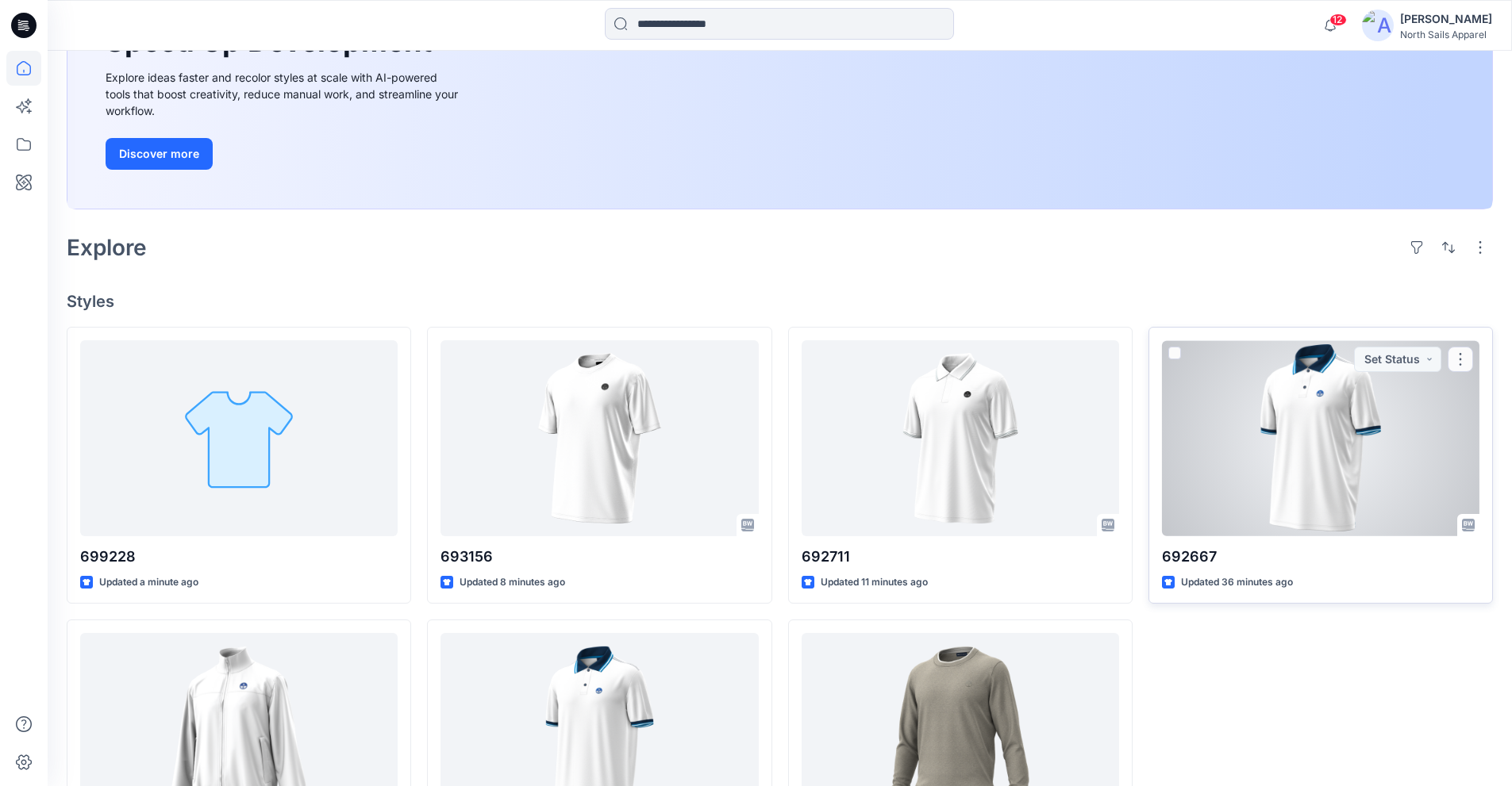
scroll to position [238, 0]
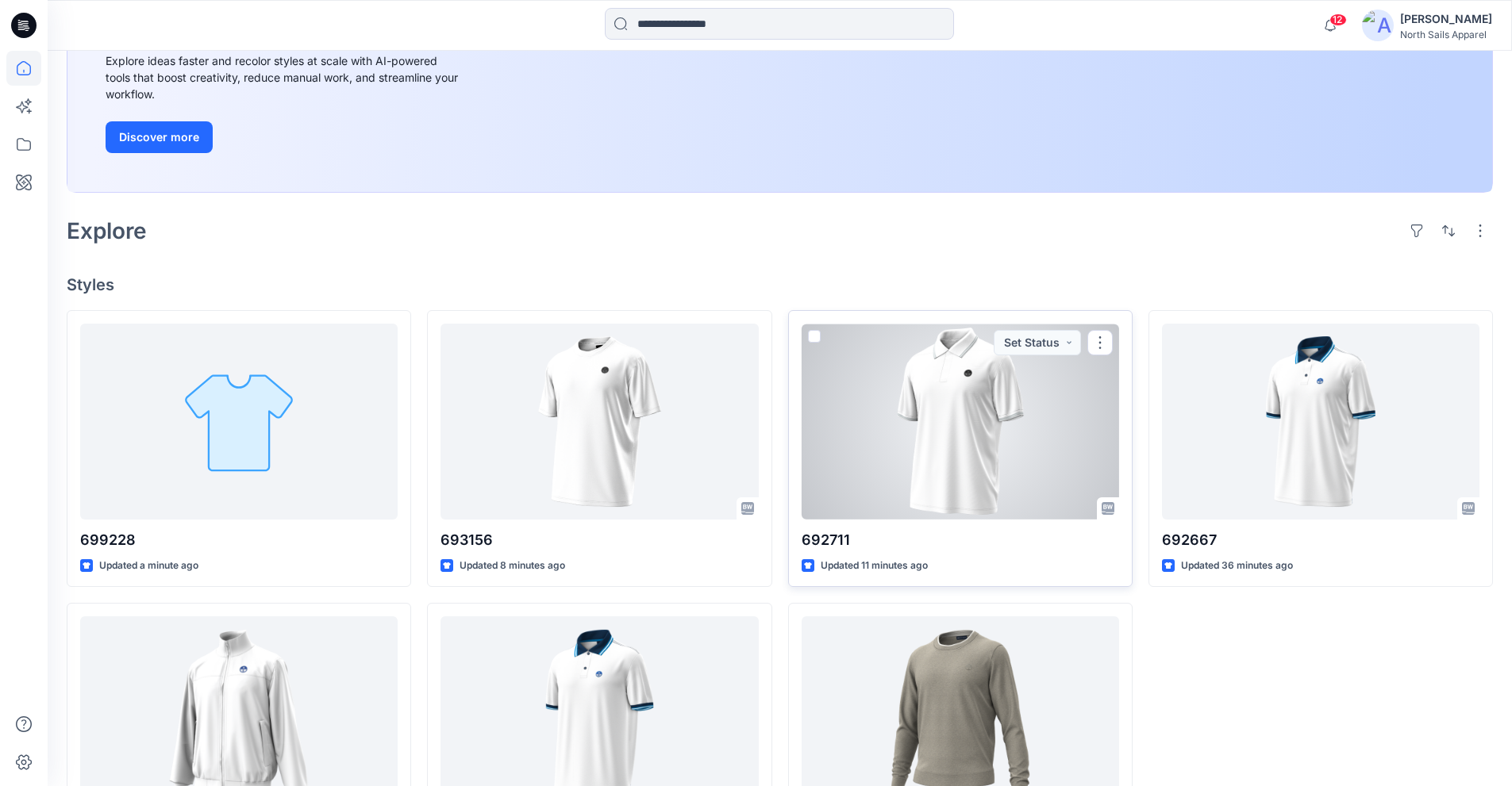
click at [905, 449] on div at bounding box center [960, 422] width 317 height 196
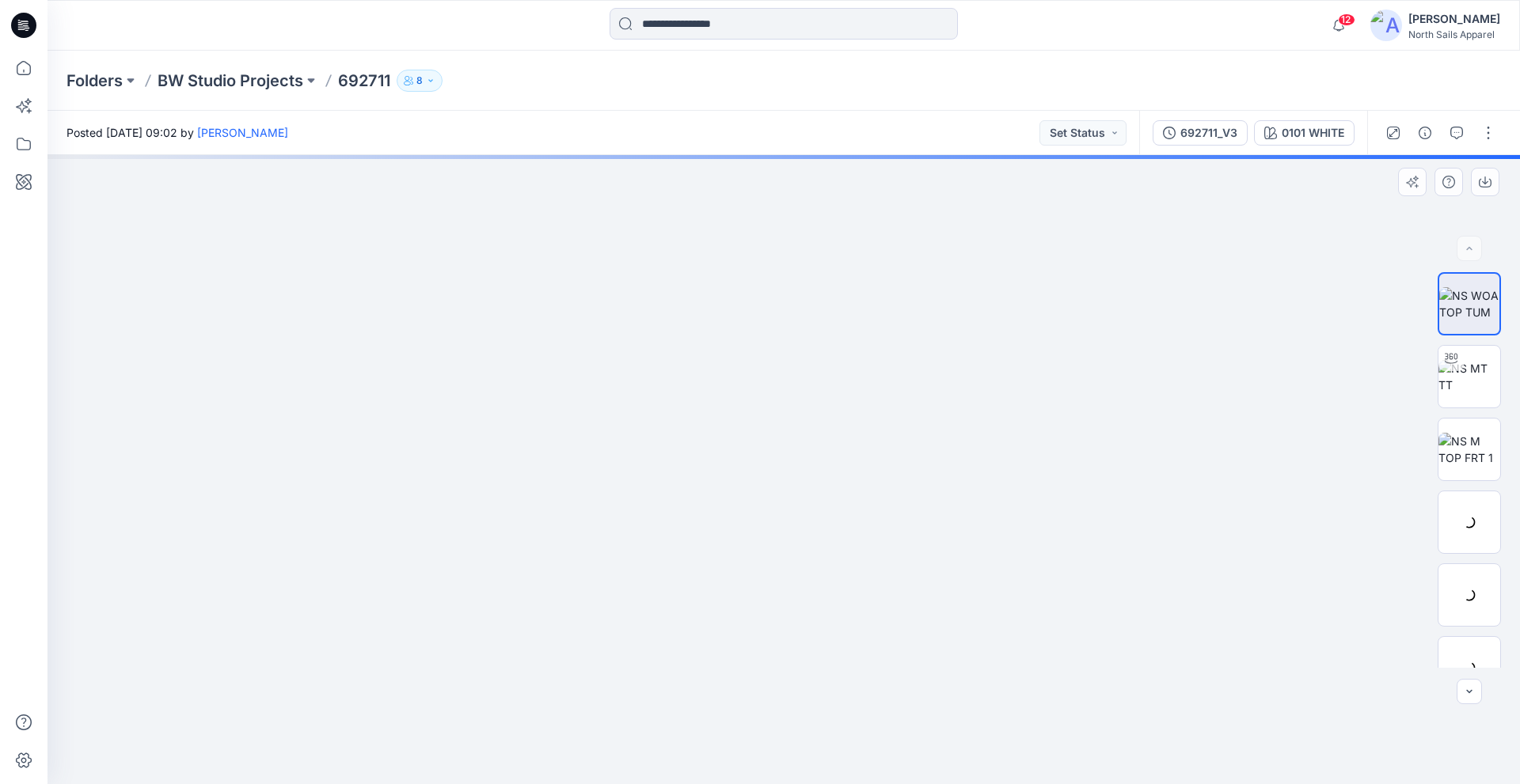
drag, startPoint x: 731, startPoint y: 260, endPoint x: 737, endPoint y: 354, distance: 94.2
click at [713, 619] on img at bounding box center [783, 289] width 1336 height 988
drag, startPoint x: 753, startPoint y: 310, endPoint x: 742, endPoint y: 540, distance: 230.3
click at [742, 538] on img at bounding box center [783, 417] width 1336 height 734
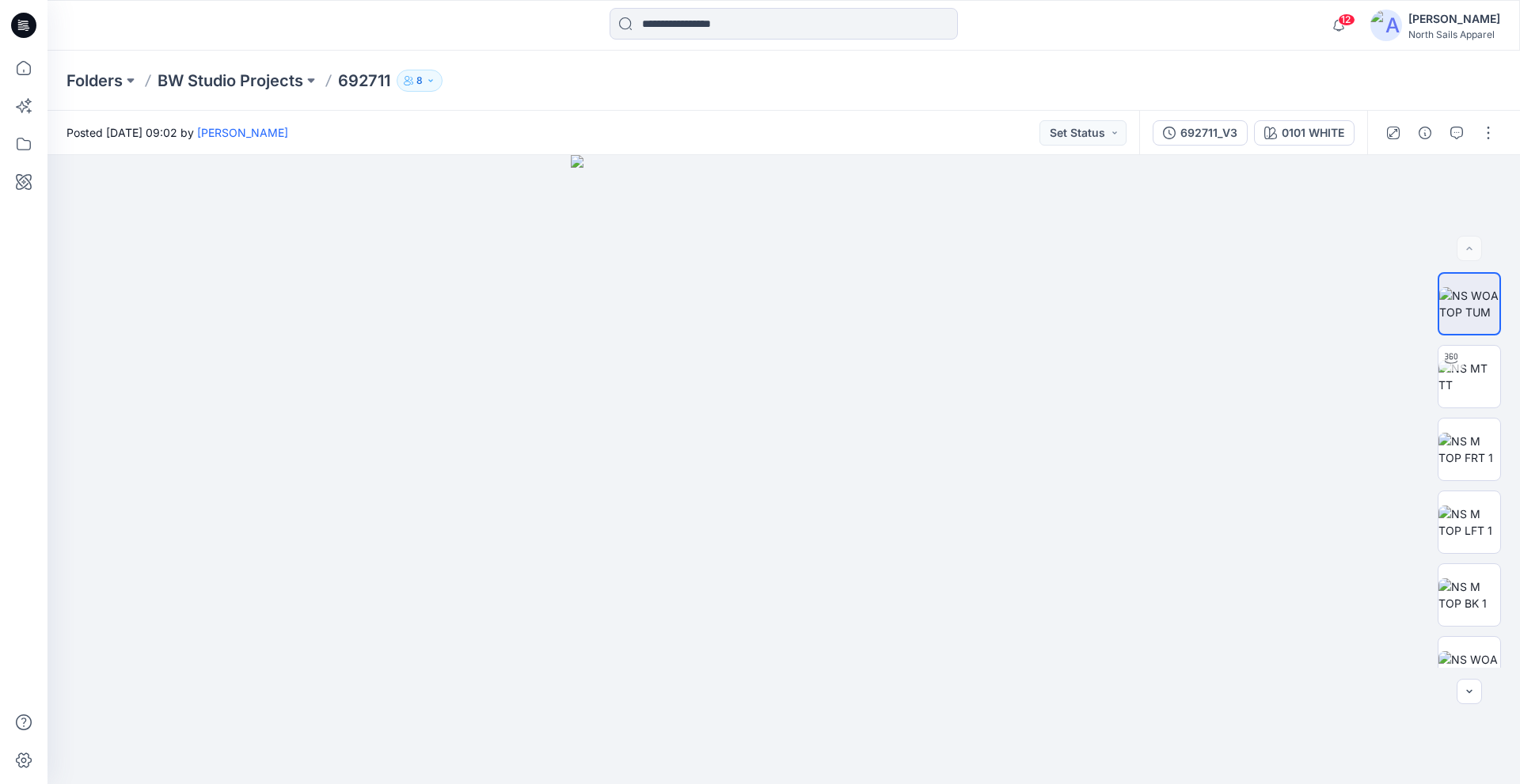
click at [18, 16] on icon at bounding box center [23, 25] width 25 height 25
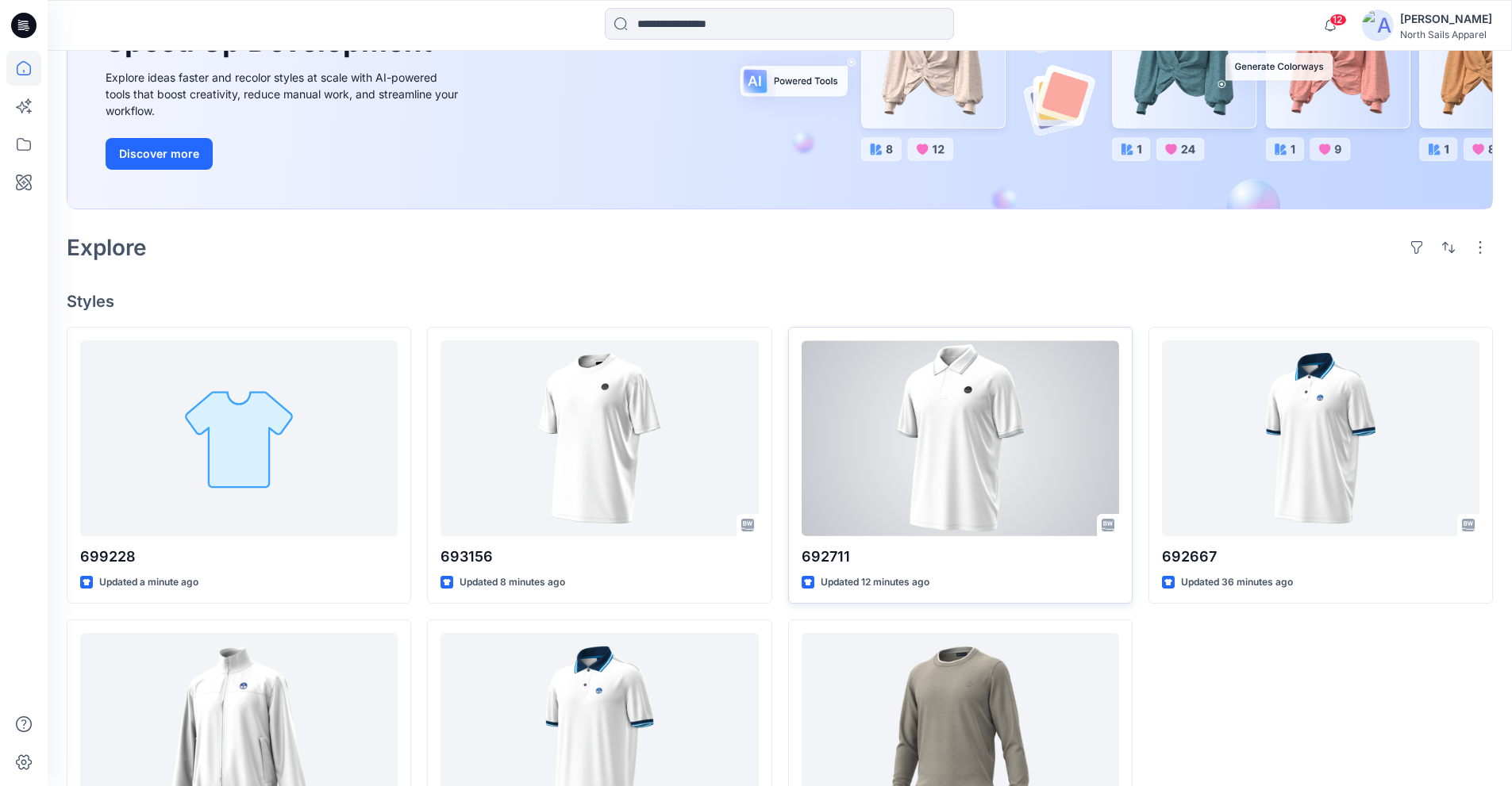
scroll to position [317, 0]
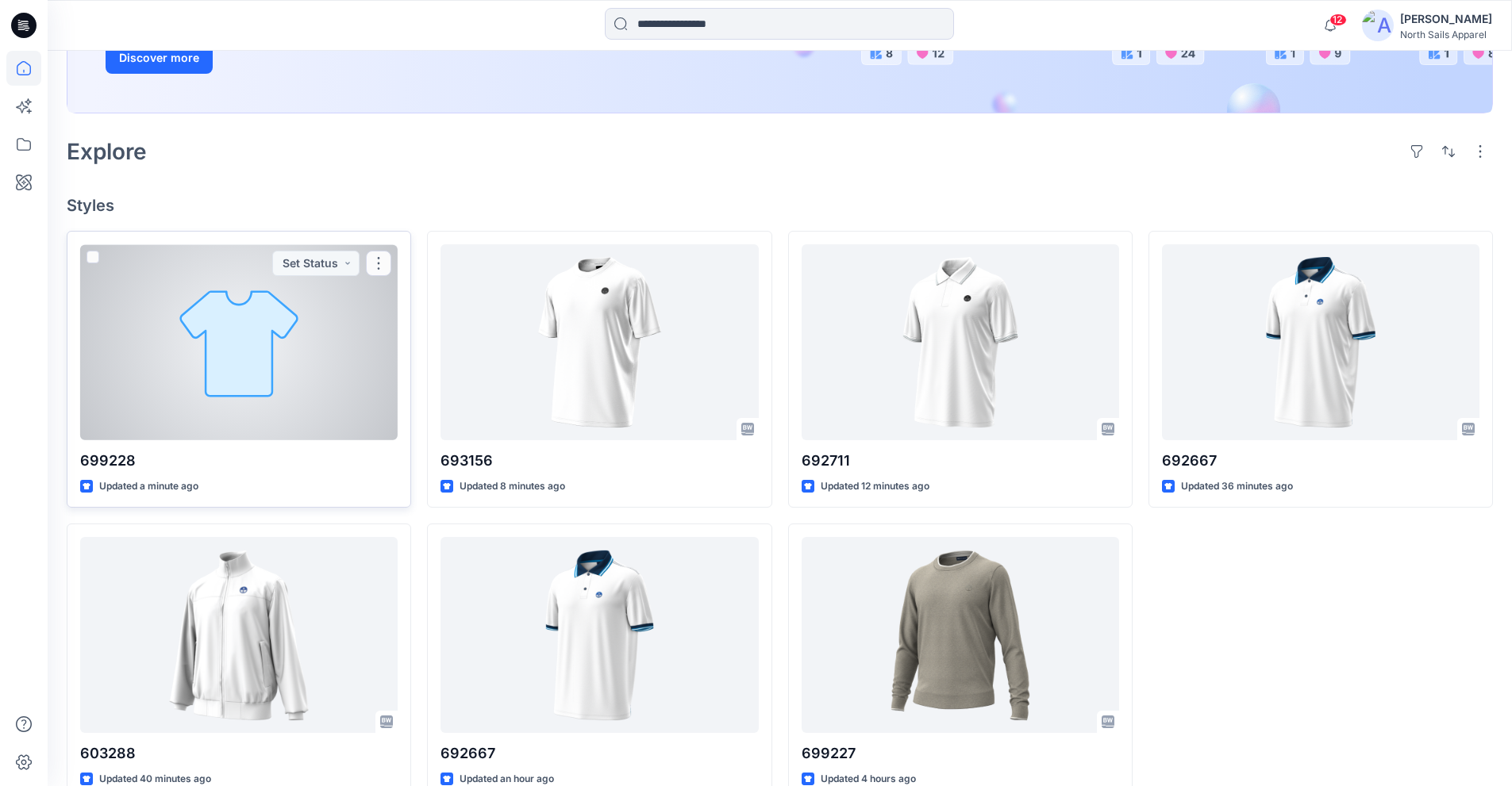
click at [289, 398] on div at bounding box center [238, 342] width 317 height 196
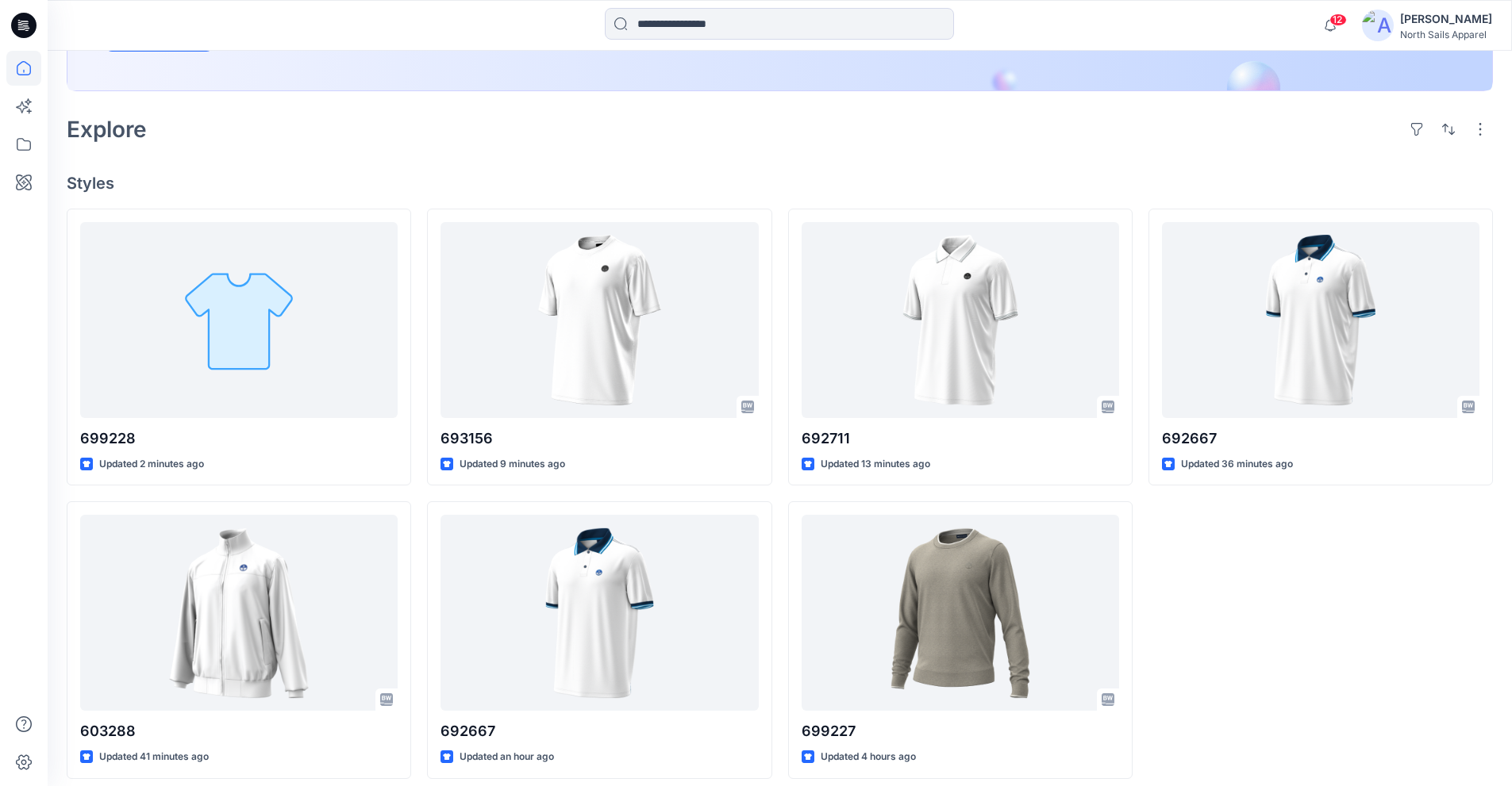
scroll to position [352, 0]
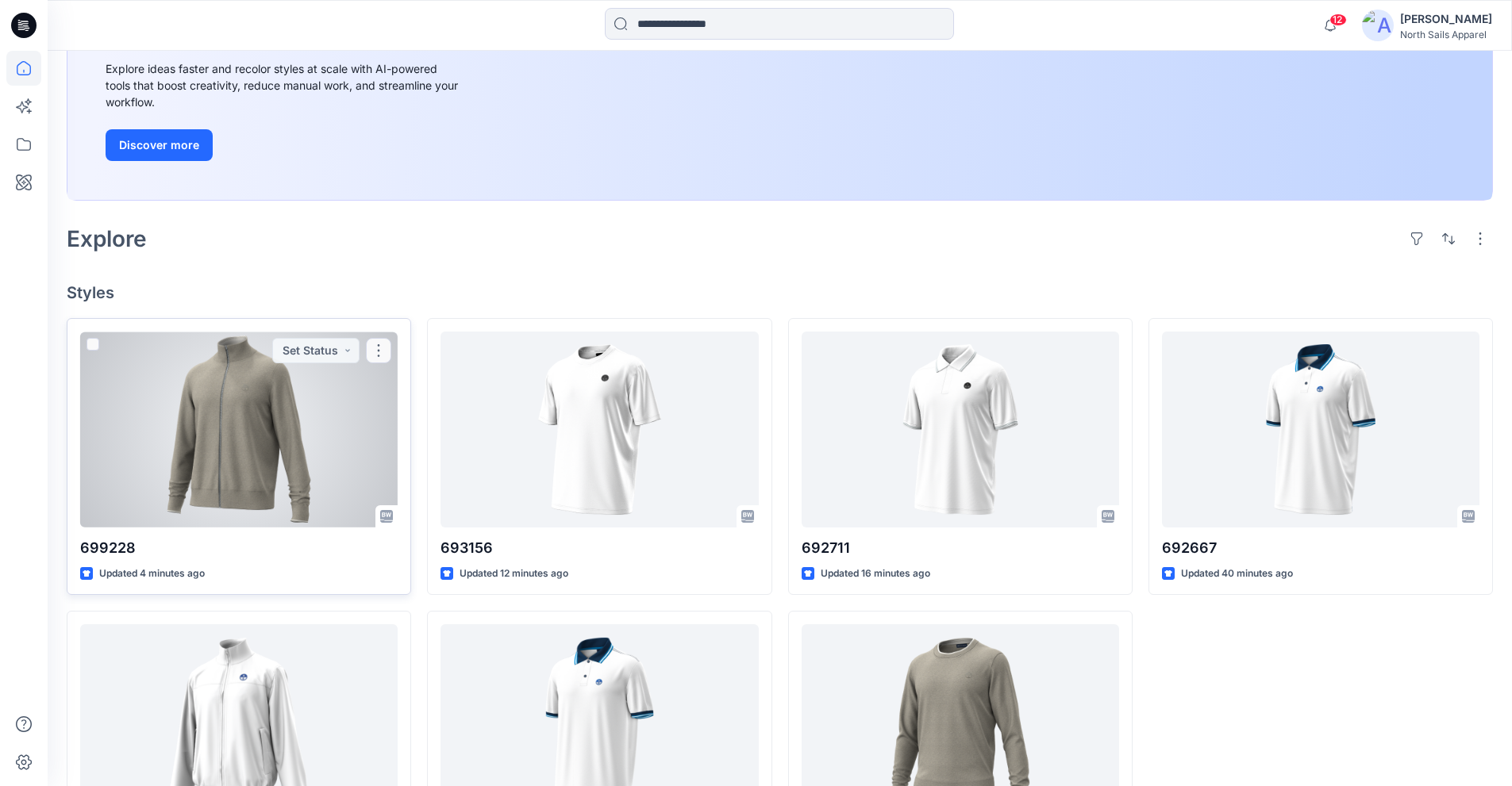
scroll to position [238, 0]
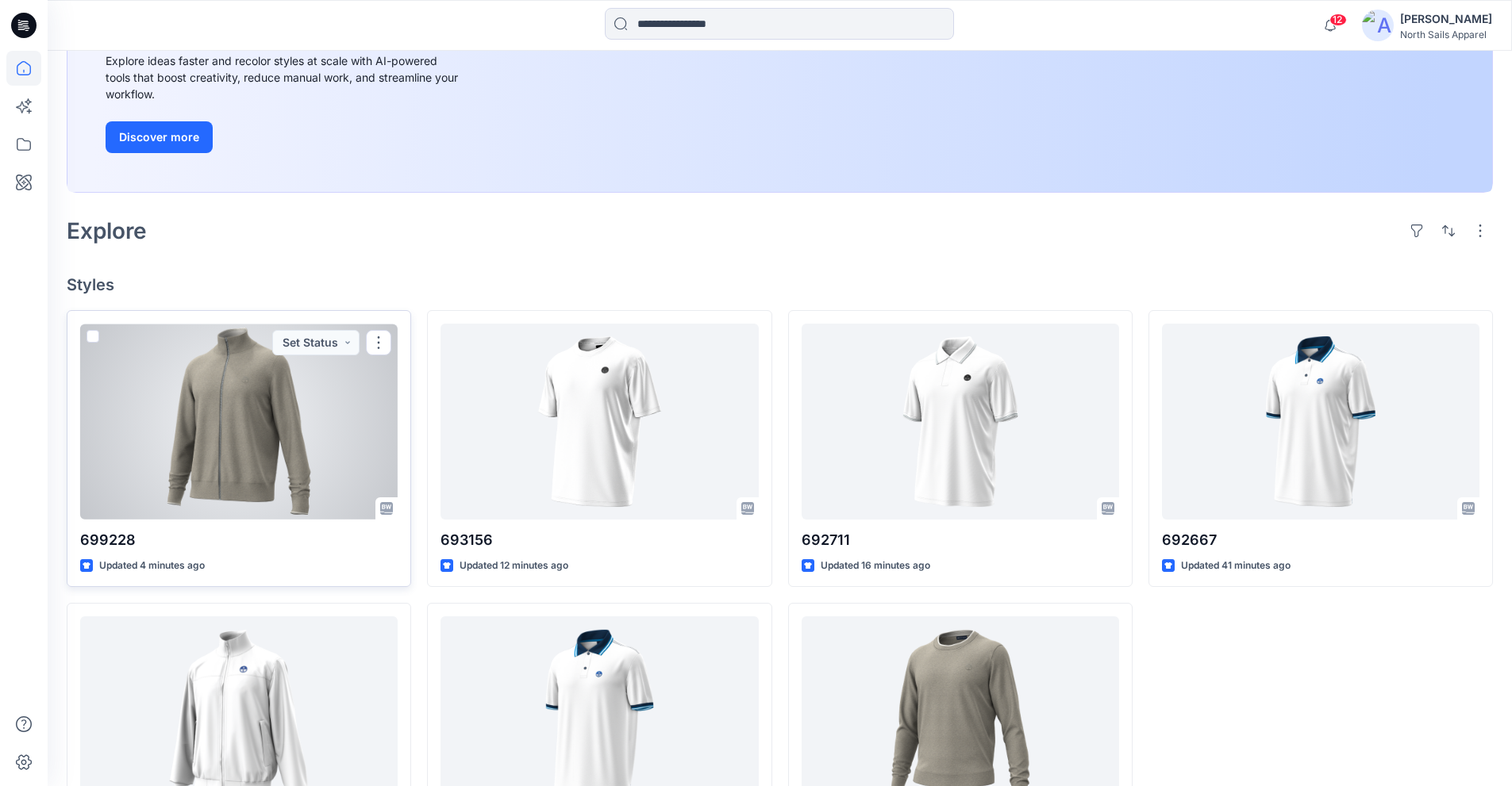
click at [315, 459] on div at bounding box center [238, 422] width 317 height 196
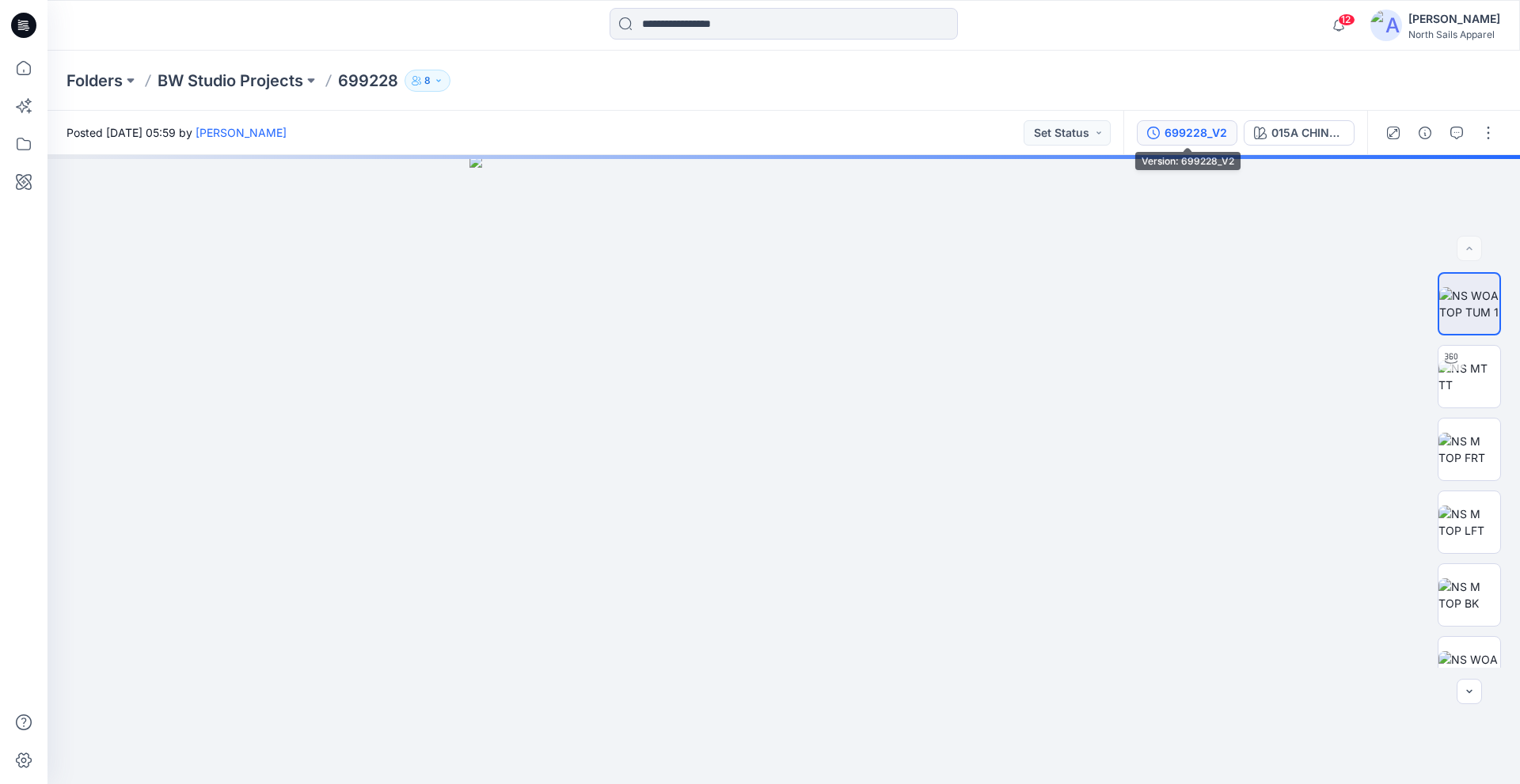
click at [1205, 137] on div "699228_V2" at bounding box center [1196, 133] width 62 height 17
click at [1229, 132] on button "699228_V2" at bounding box center [1187, 133] width 101 height 25
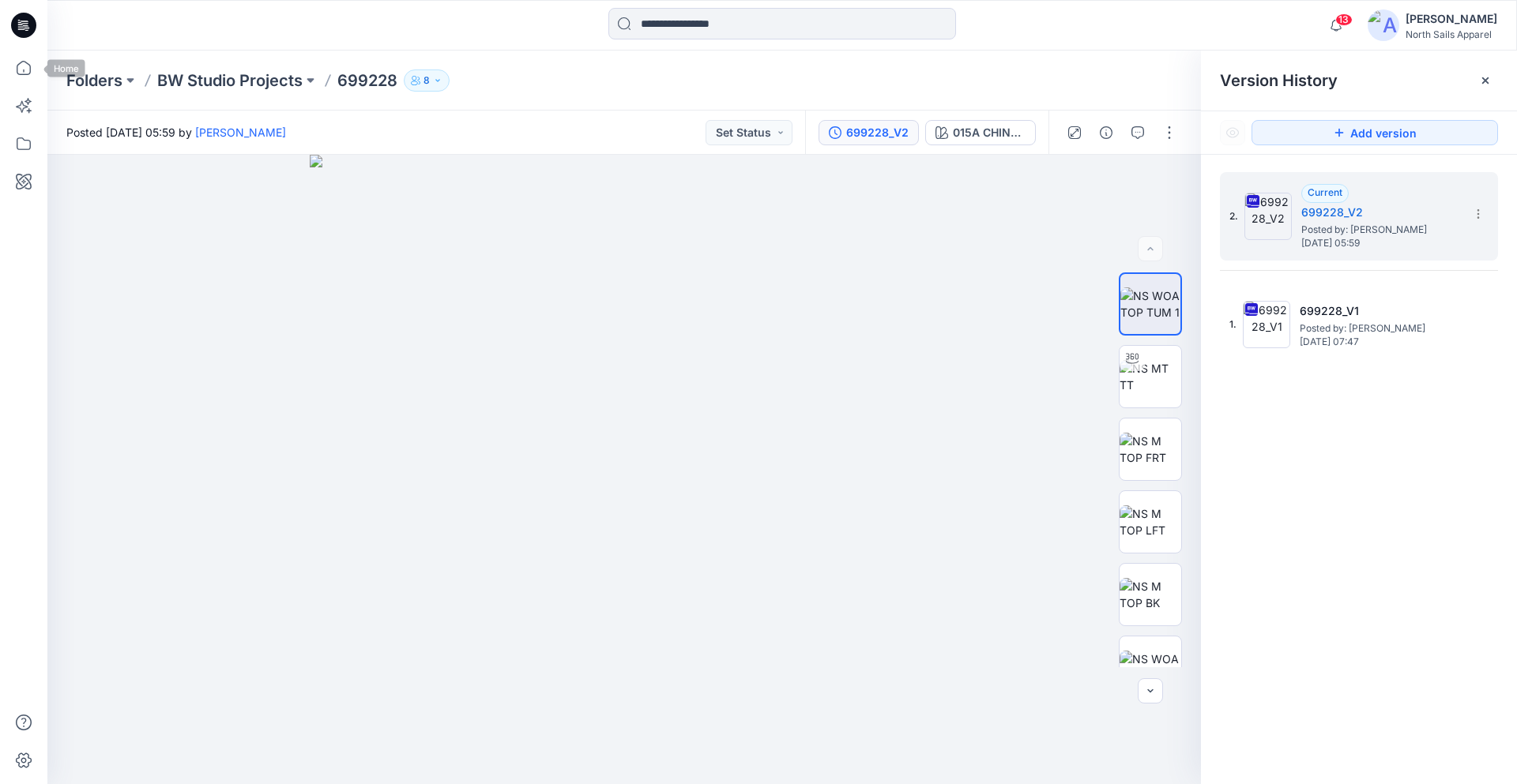
click at [20, 27] on icon at bounding box center [21, 26] width 5 height 1
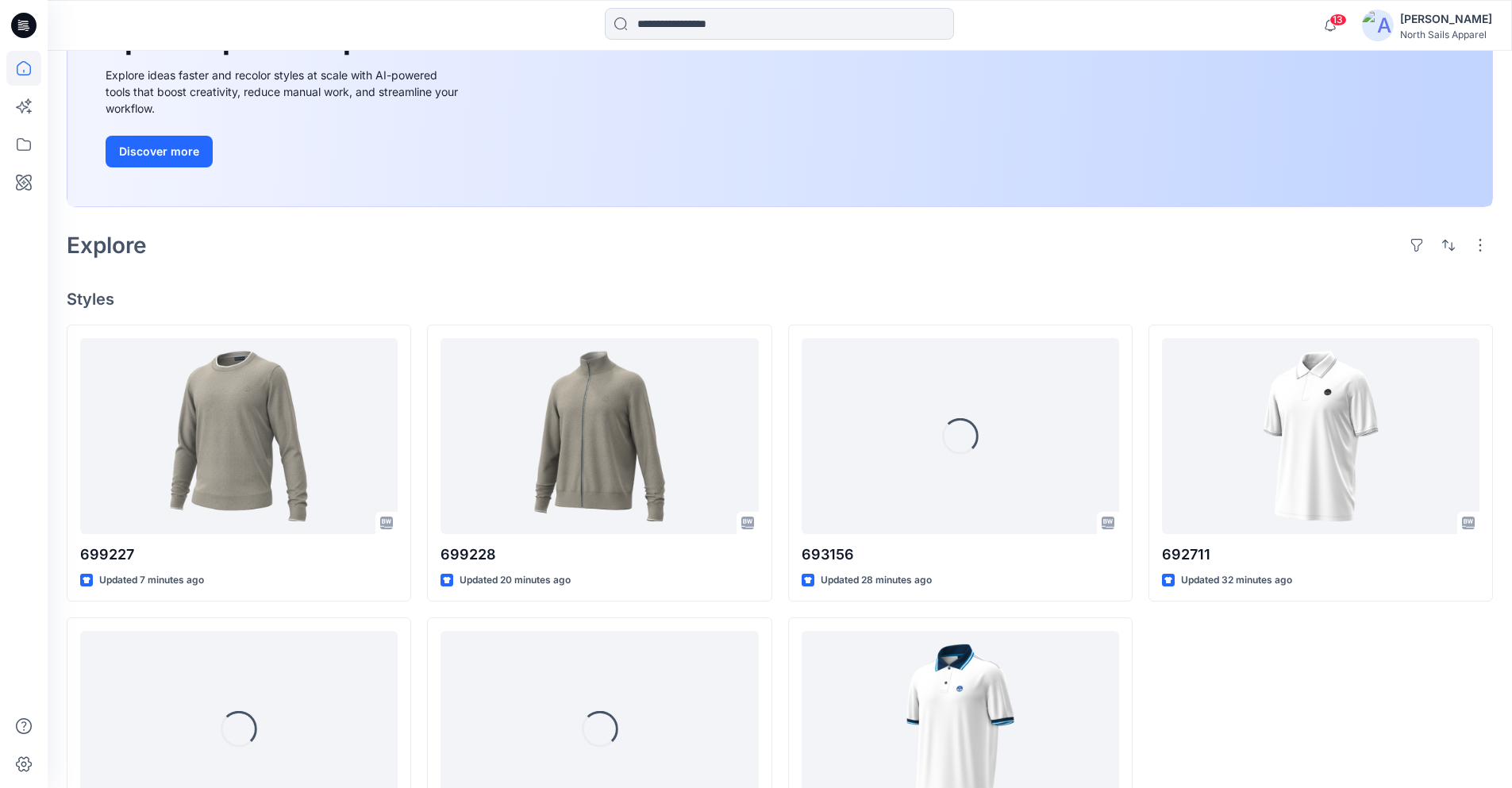
scroll to position [238, 0]
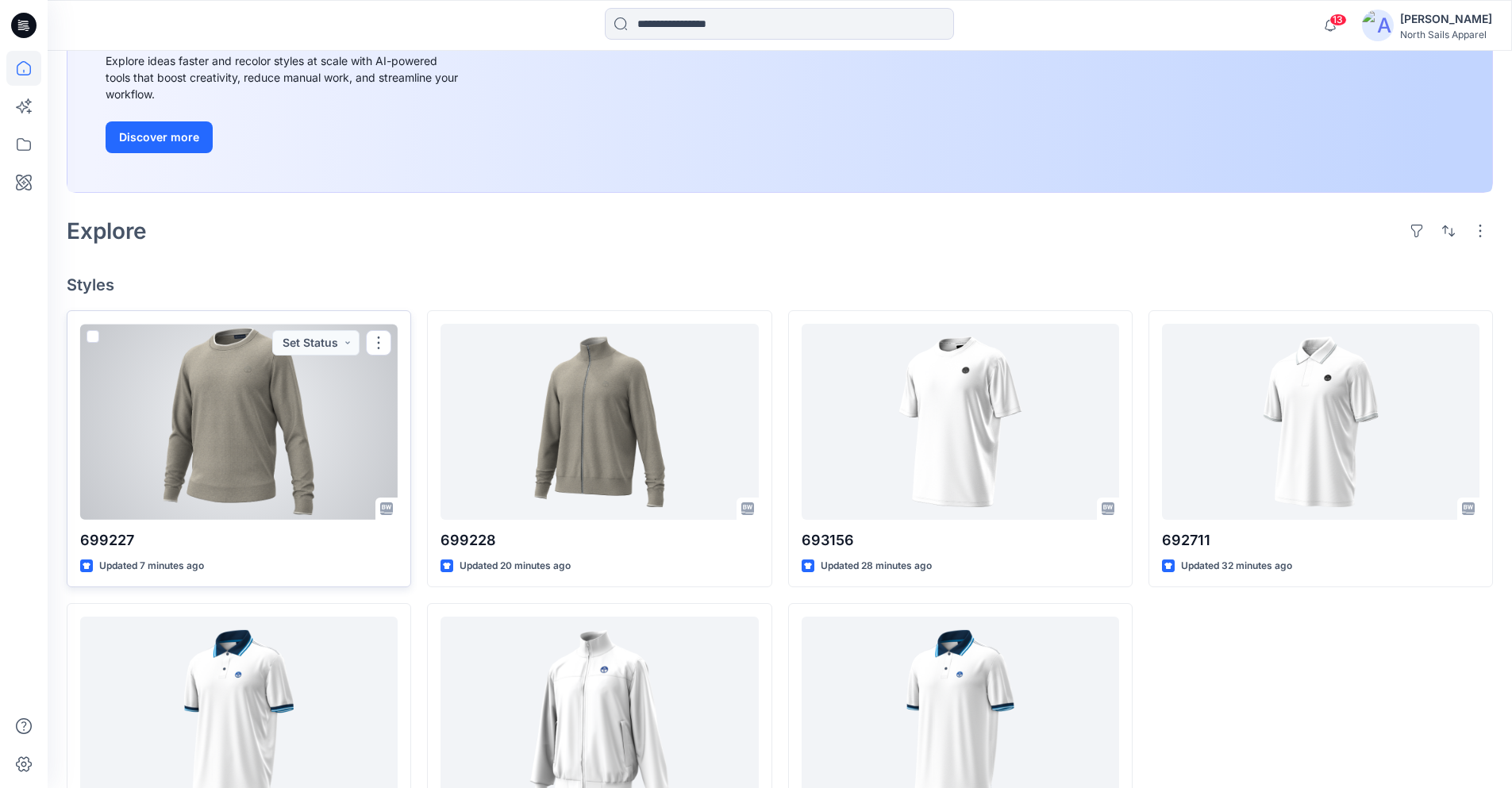
click at [285, 480] on div at bounding box center [238, 422] width 317 height 196
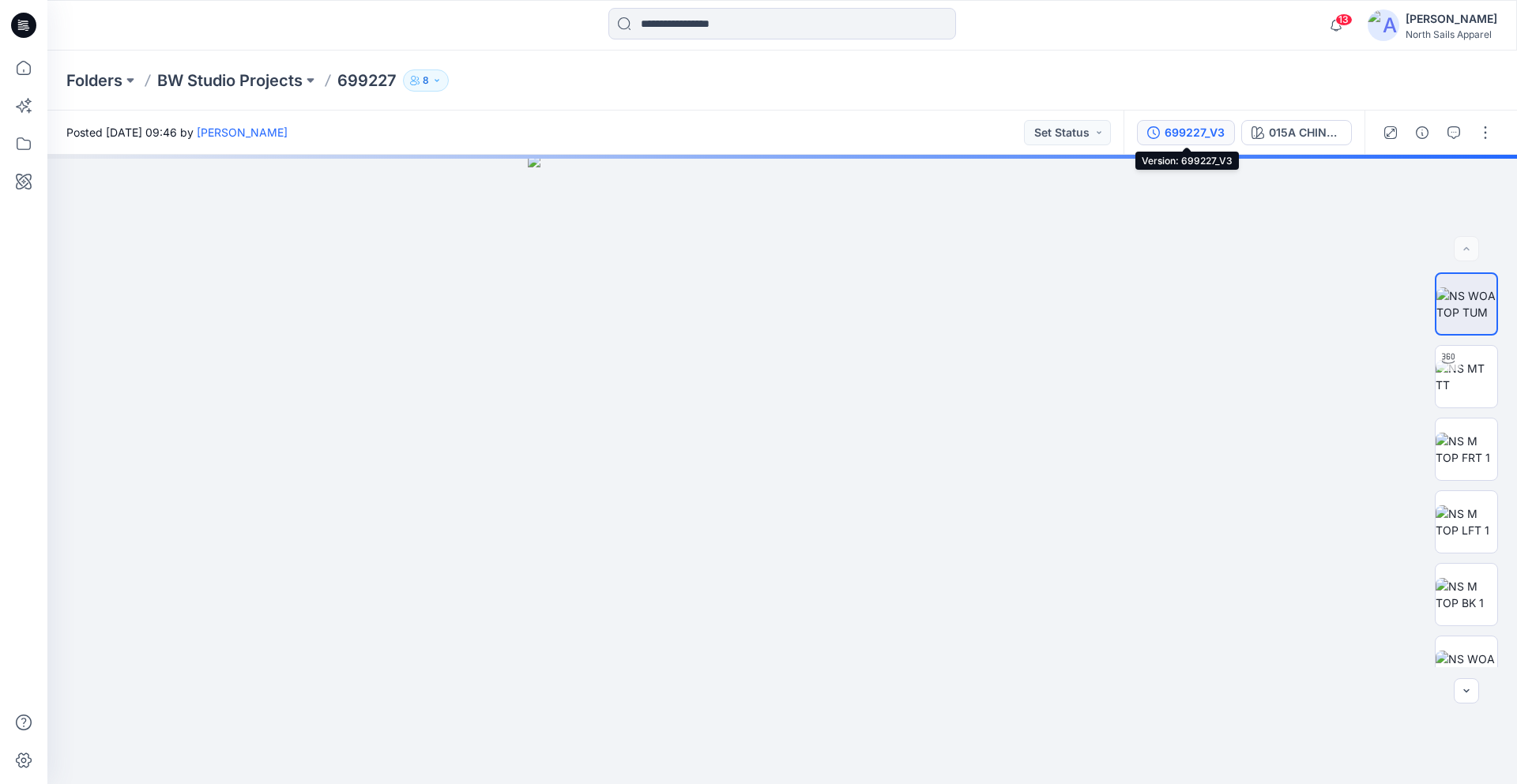
click at [1185, 137] on div "699227_V3" at bounding box center [1194, 132] width 60 height 17
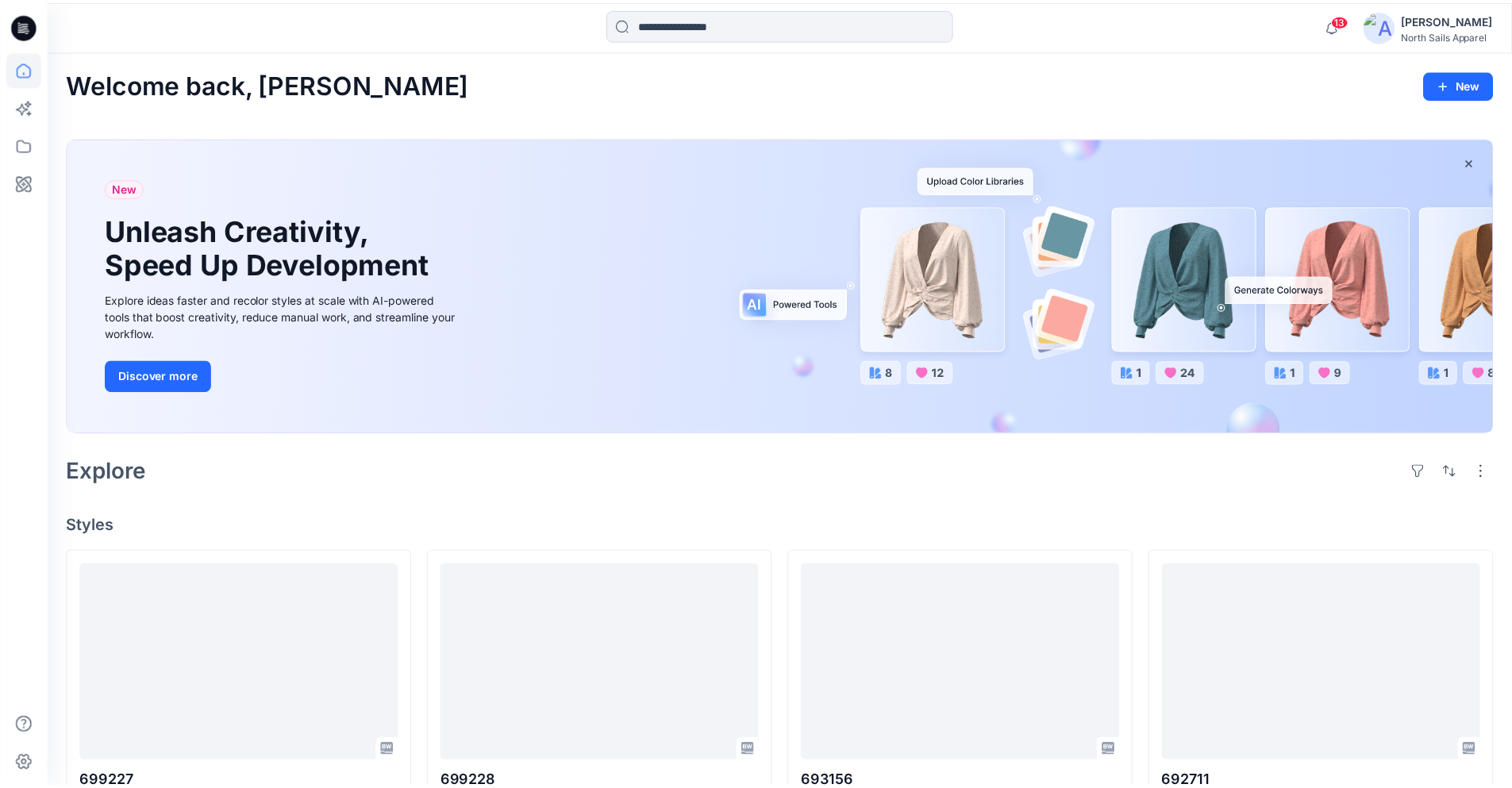
scroll to position [238, 0]
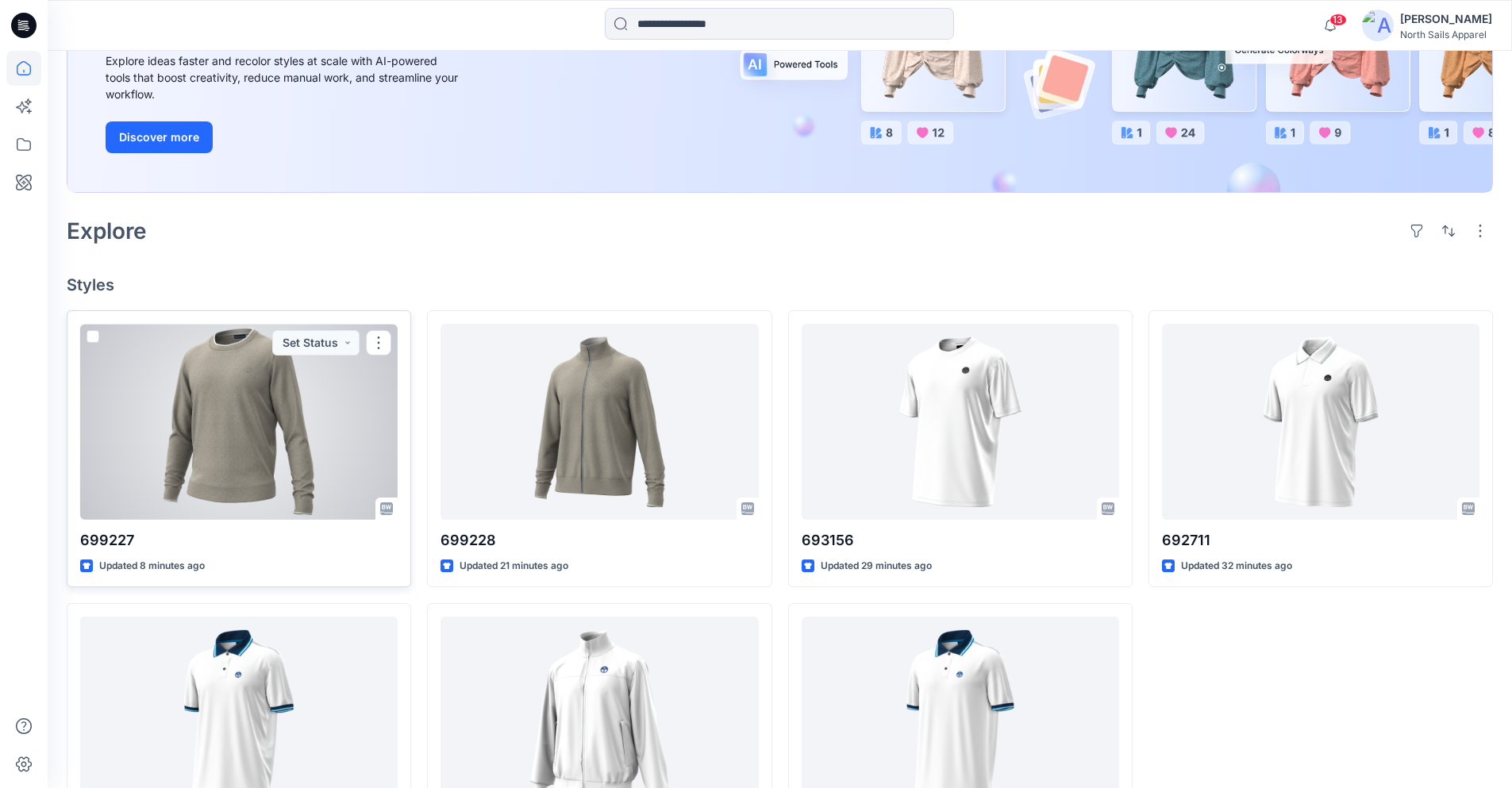
click at [263, 482] on div at bounding box center [238, 422] width 317 height 196
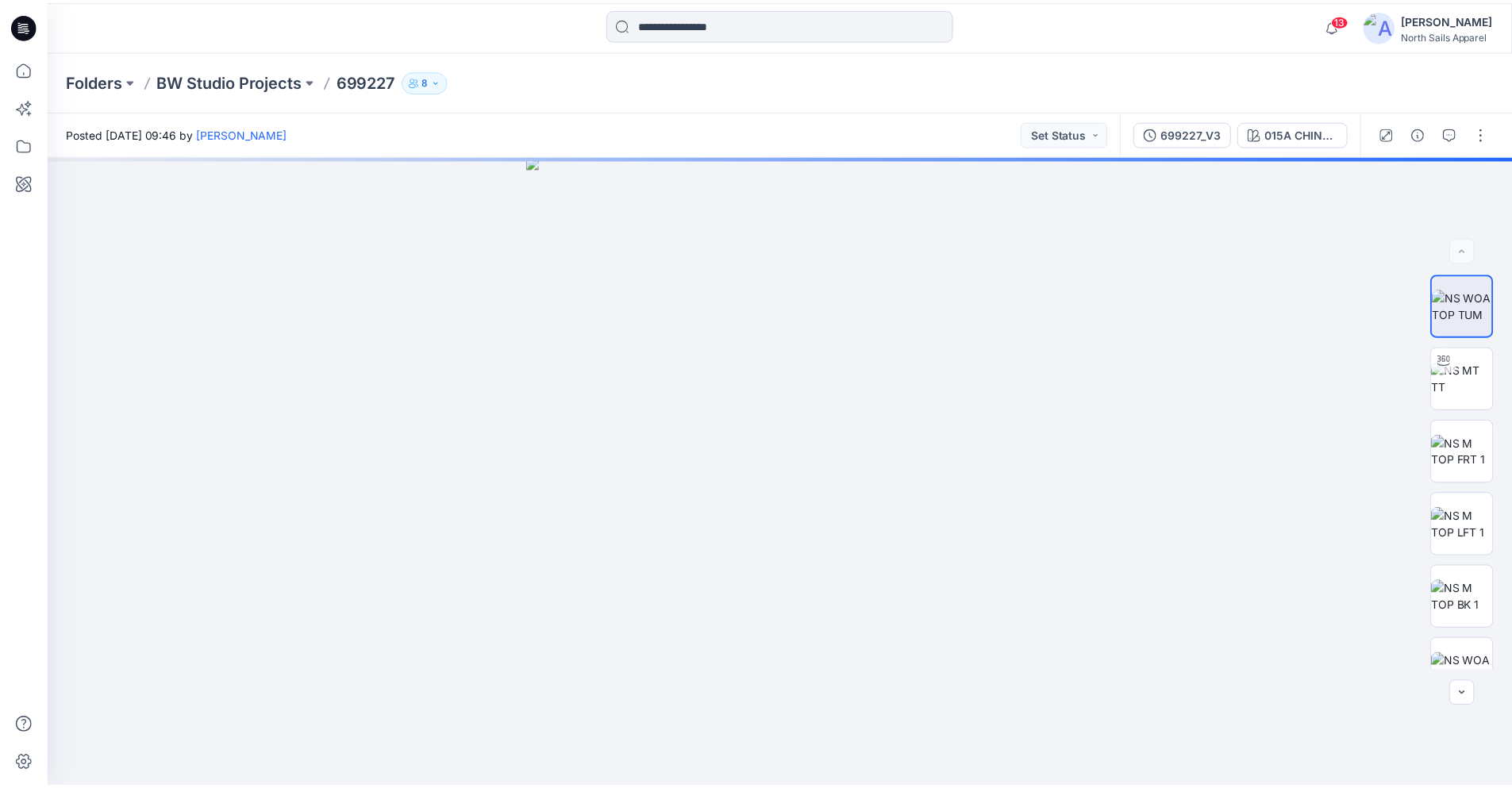
scroll to position [238, 0]
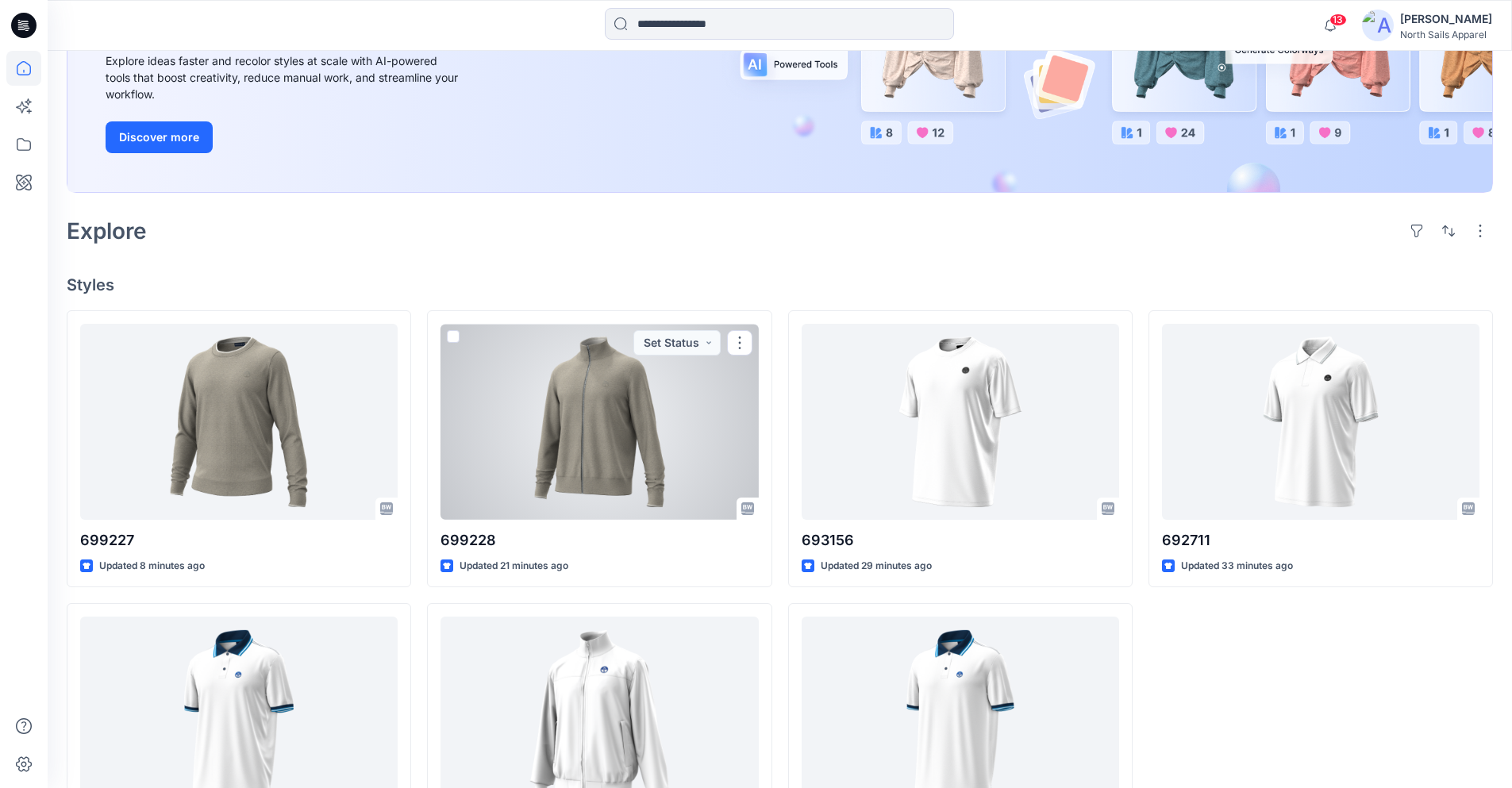
click at [574, 406] on div at bounding box center [599, 422] width 317 height 196
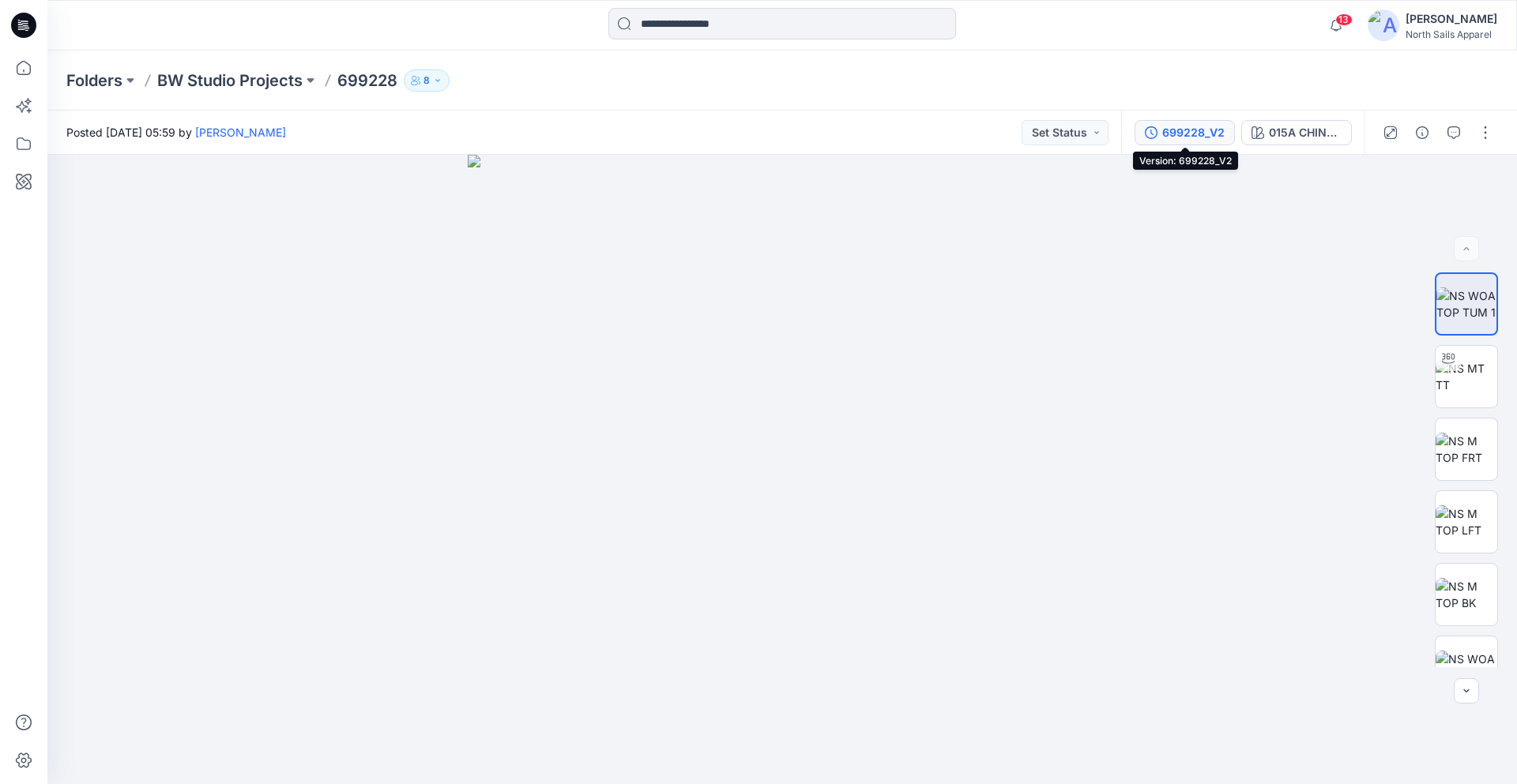
click at [1176, 130] on div "699228_V2" at bounding box center [1194, 132] width 62 height 17
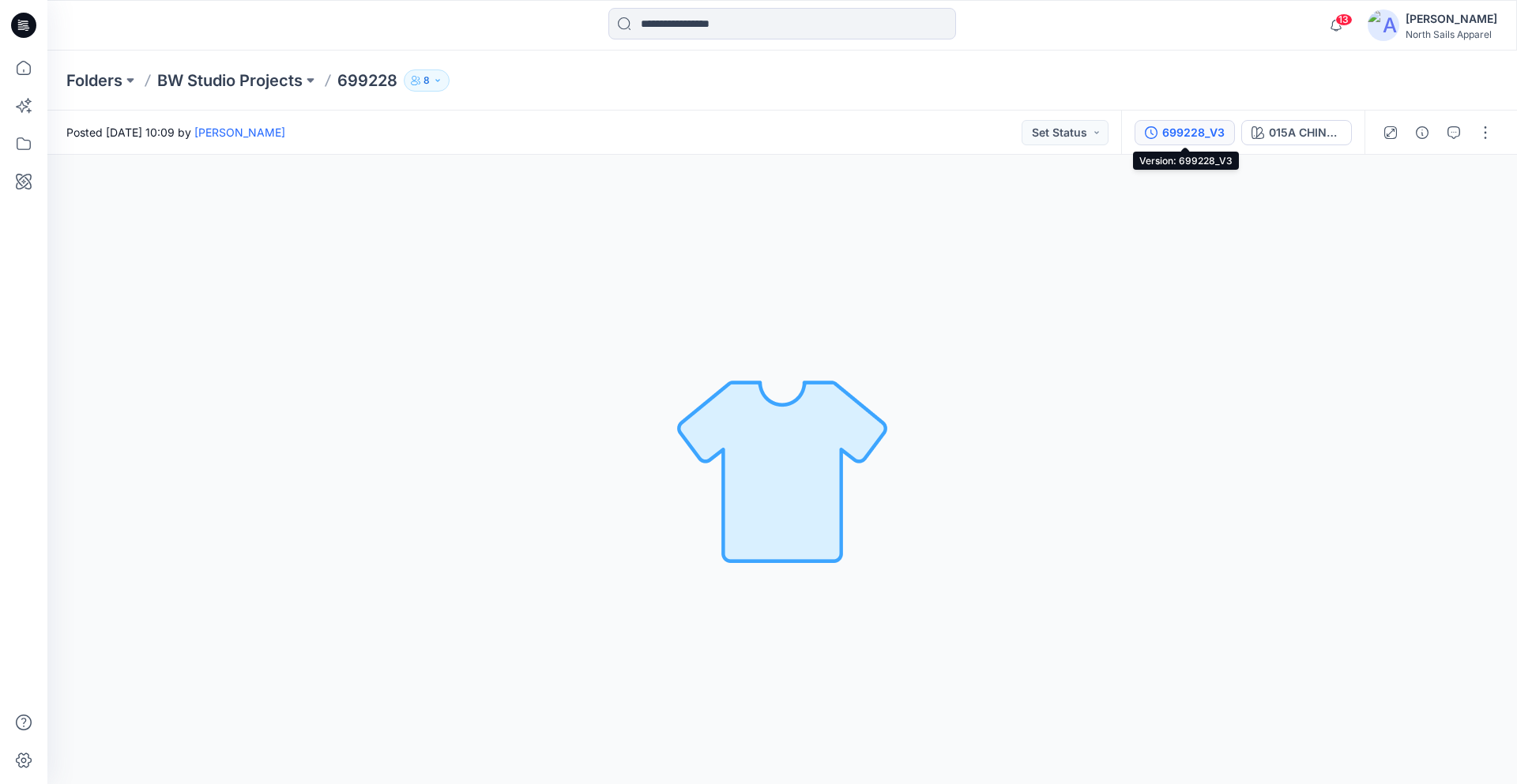
click at [1218, 137] on div "699228_V3" at bounding box center [1194, 132] width 62 height 17
